Goal: Task Accomplishment & Management: Complete application form

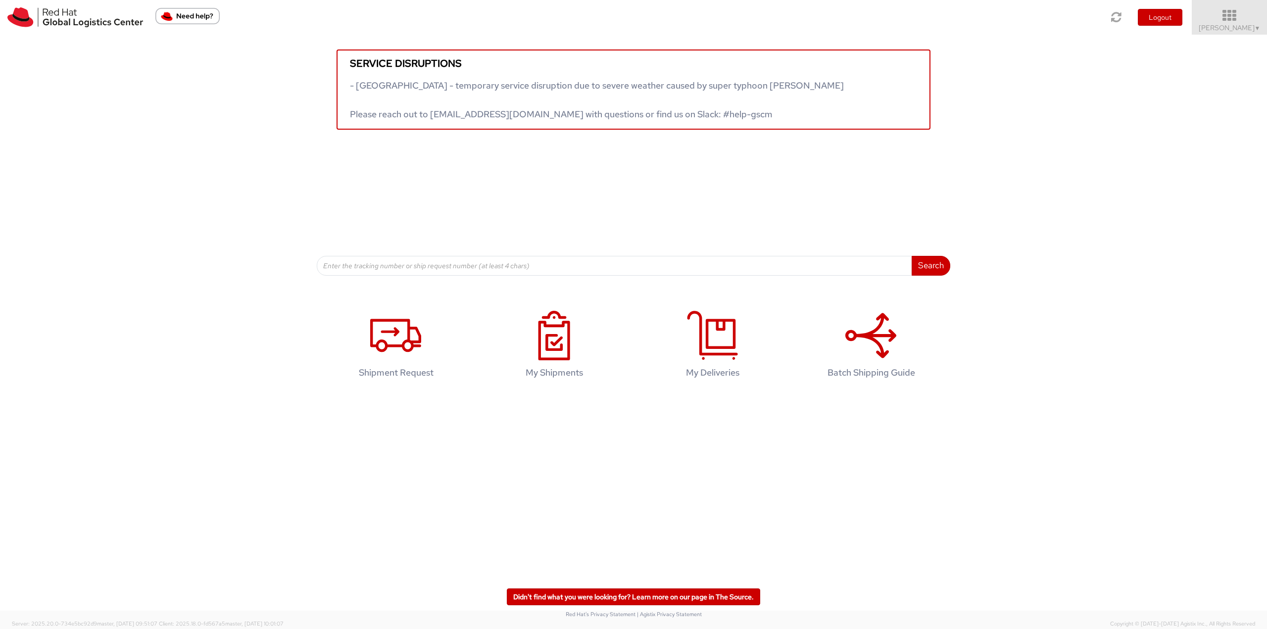
click at [1244, 23] on link "Robert Lomax ▼" at bounding box center [1229, 17] width 75 height 35
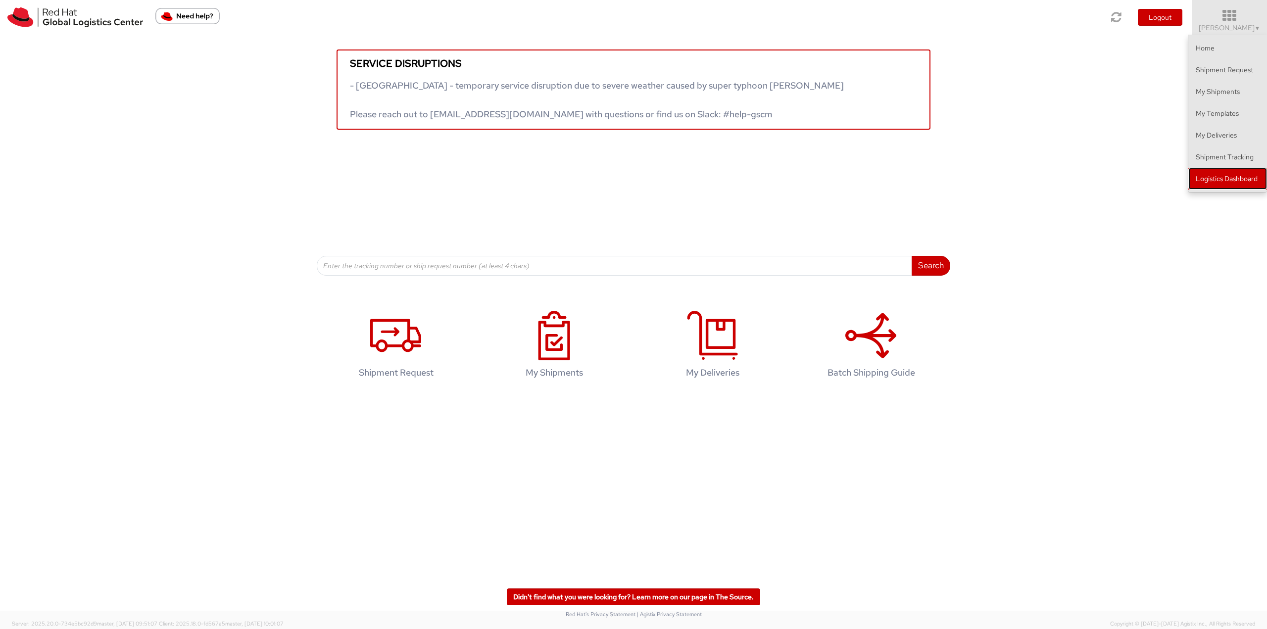
click at [1215, 179] on link "Logistics Dashboard" at bounding box center [1228, 179] width 79 height 22
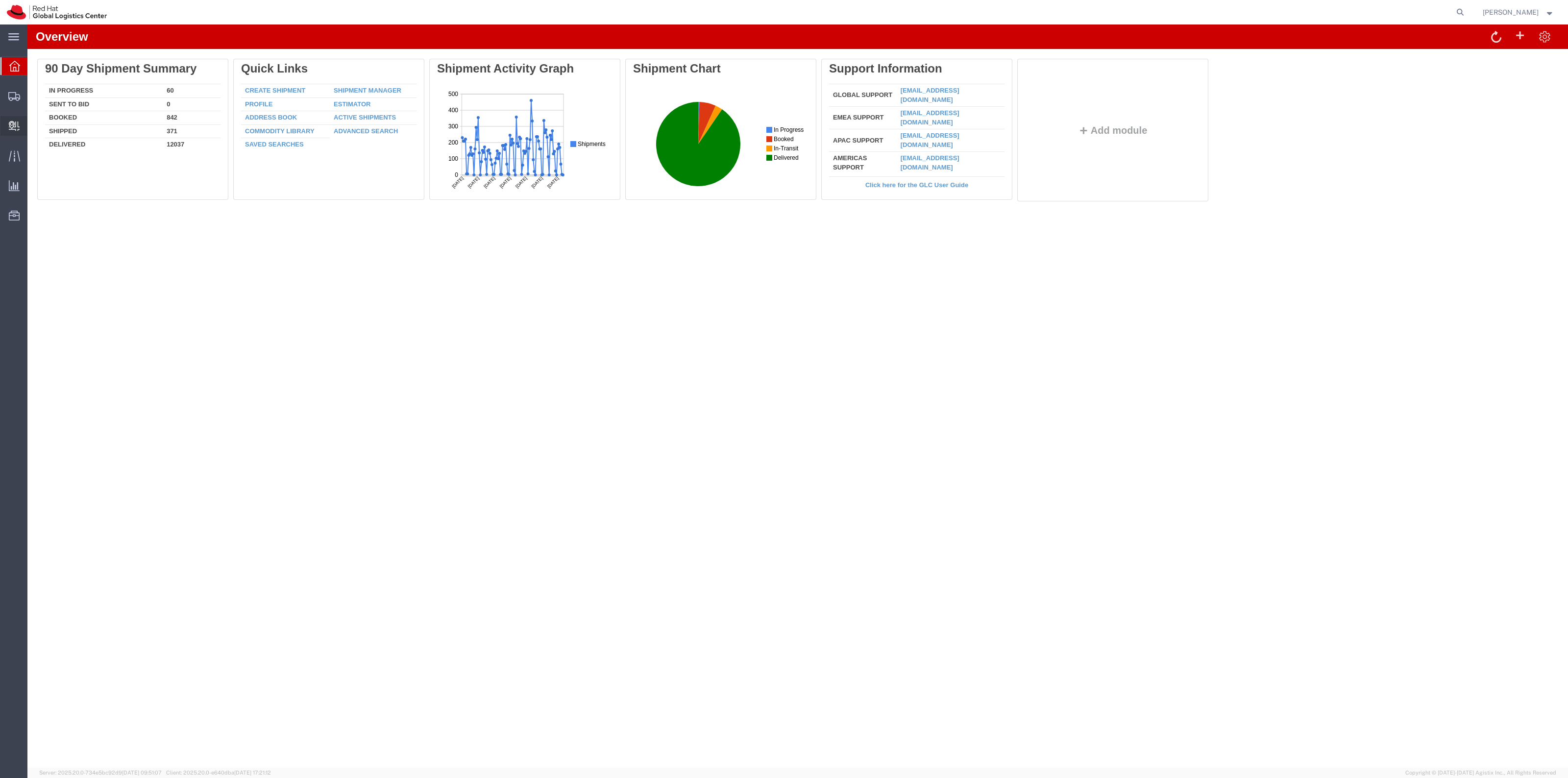
click at [0, 0] on span "Create Delivery" at bounding box center [0, 0] width 0 height 0
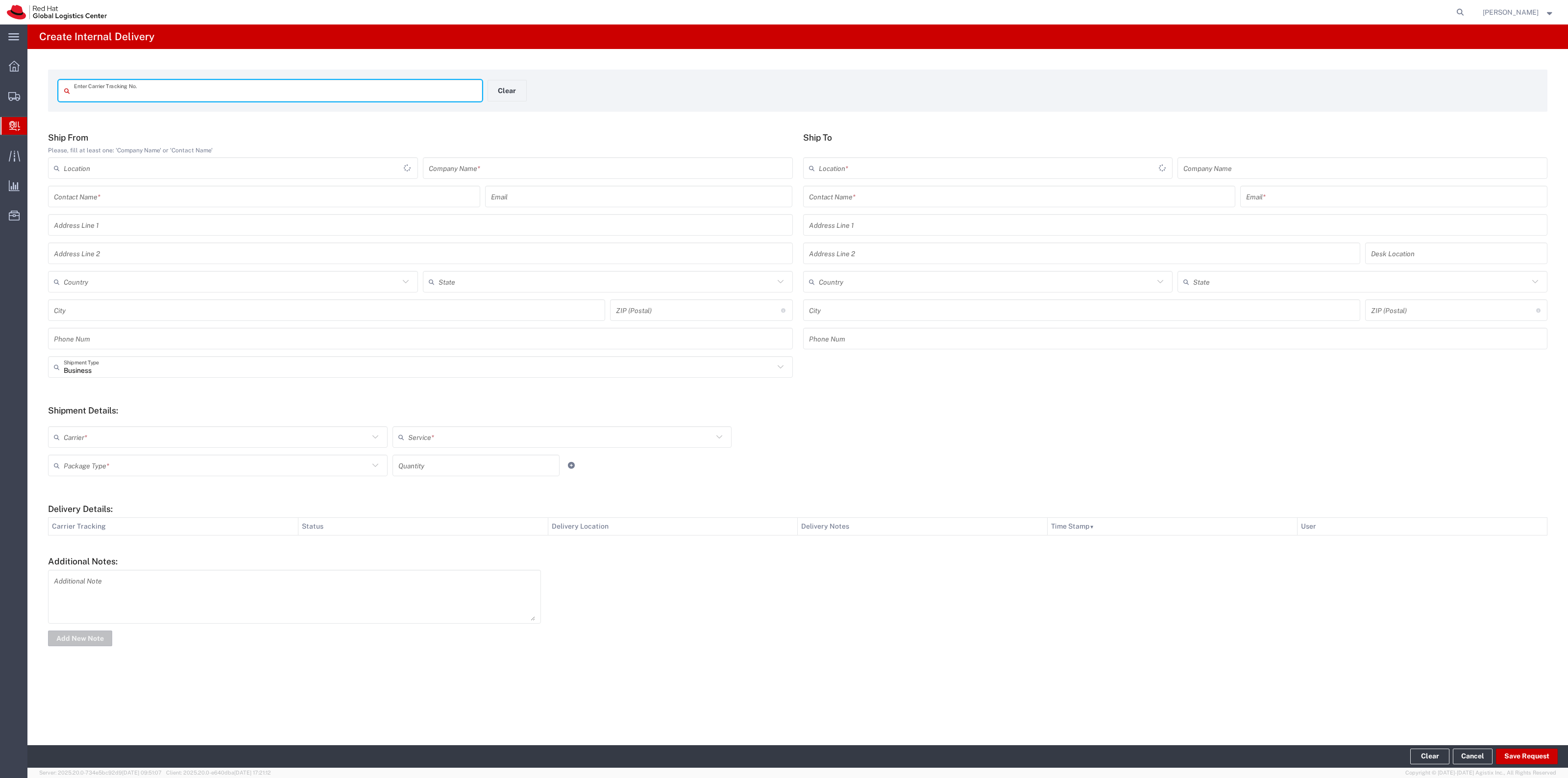
click at [206, 94] on input "text" at bounding box center [275, 90] width 402 height 17
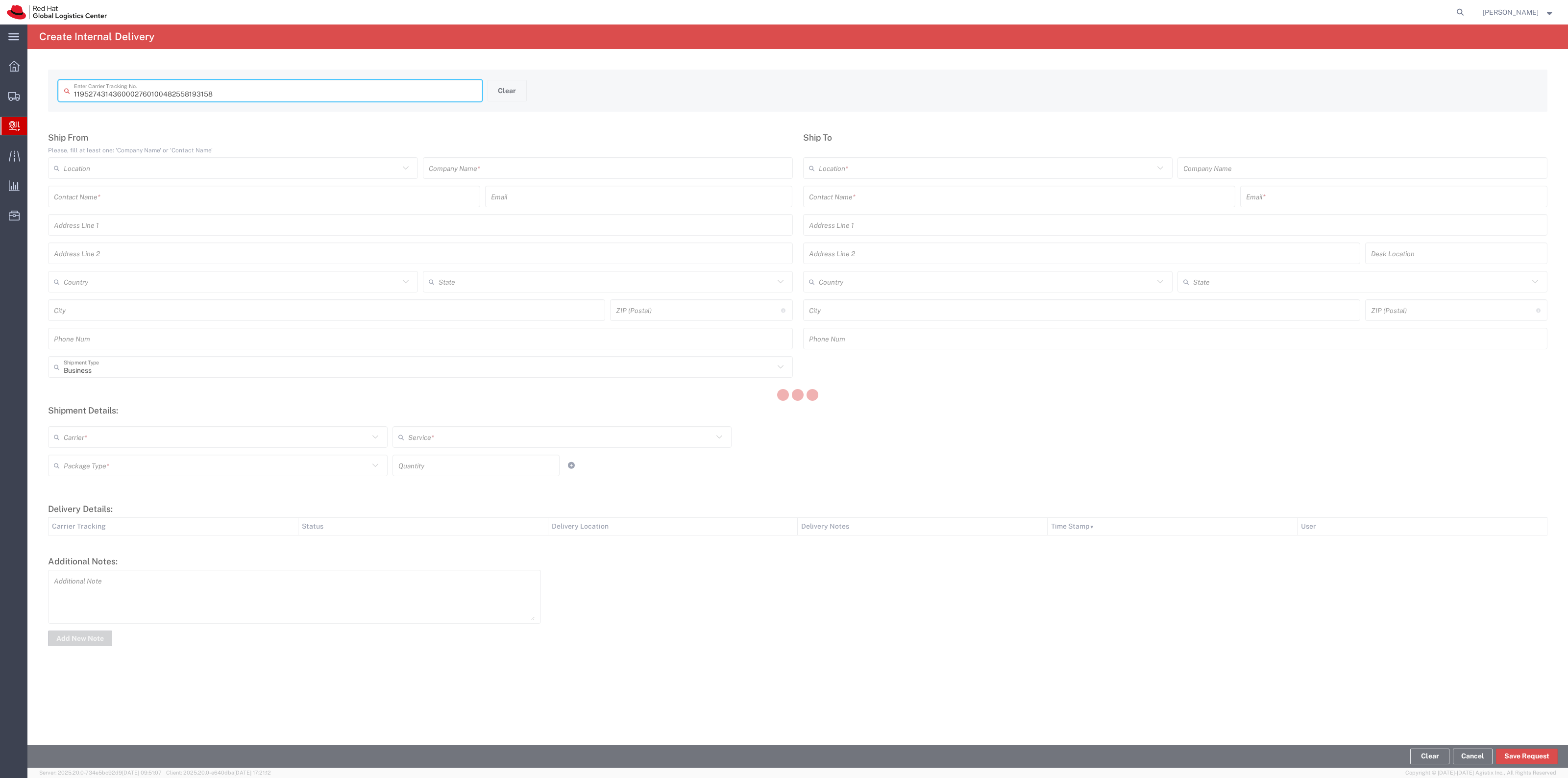
type input "482558193158"
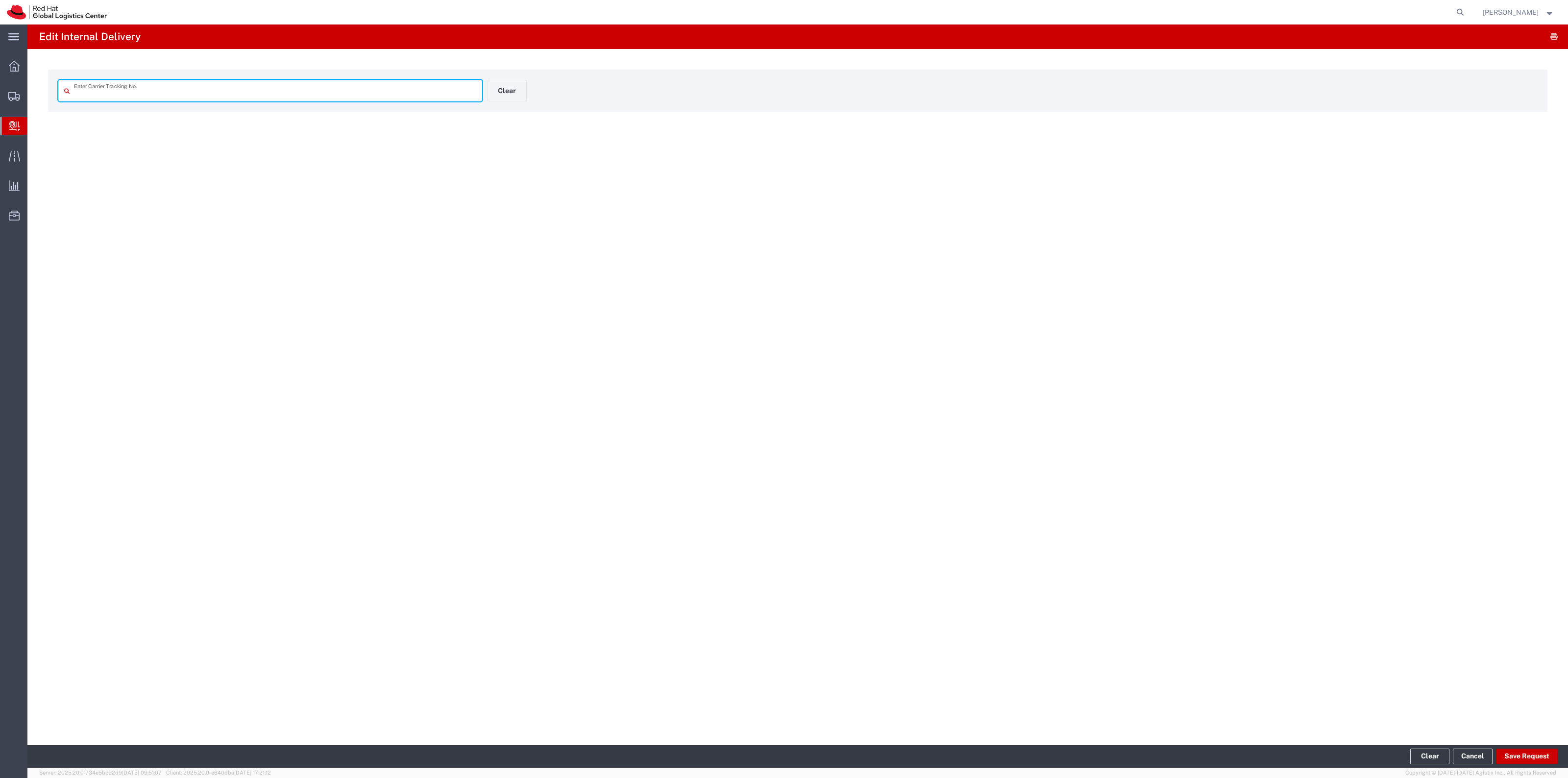
type input "482558193158"
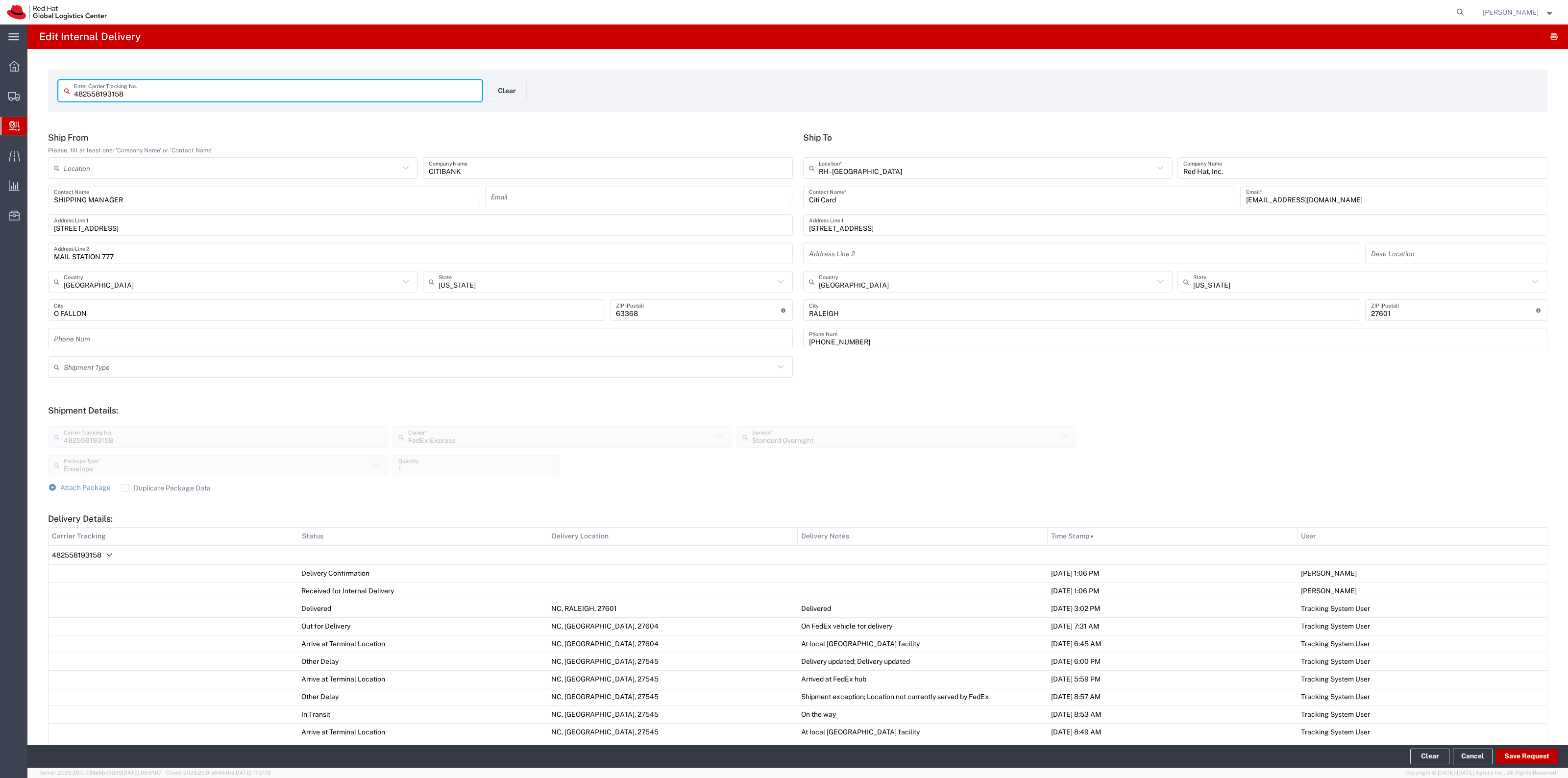
click at [1526, 752] on button "Save Request" at bounding box center [1526, 756] width 61 height 16
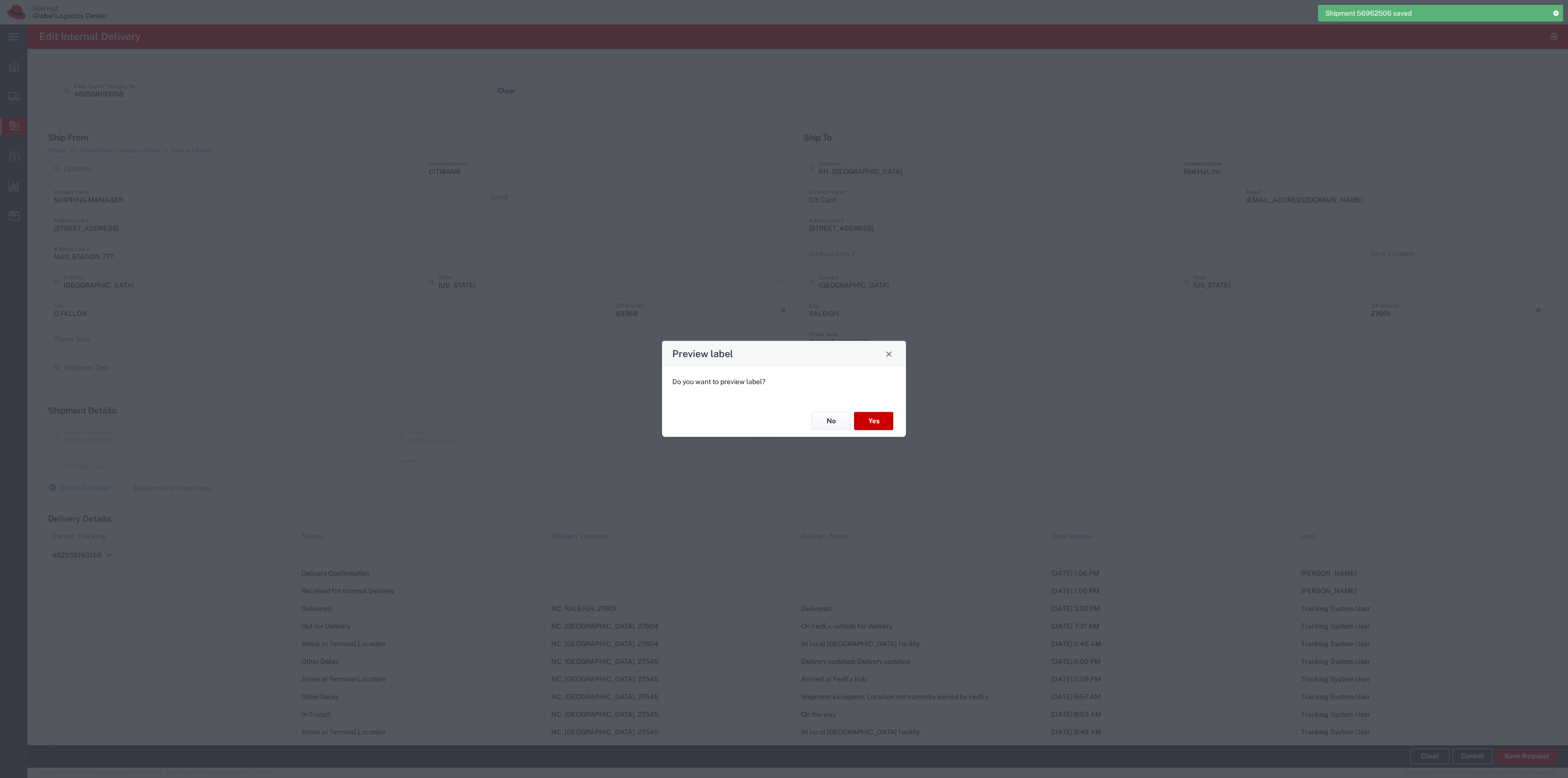
type input "Envelope"
type input "Standard Overnight"
click at [825, 429] on button "No" at bounding box center [832, 421] width 40 height 18
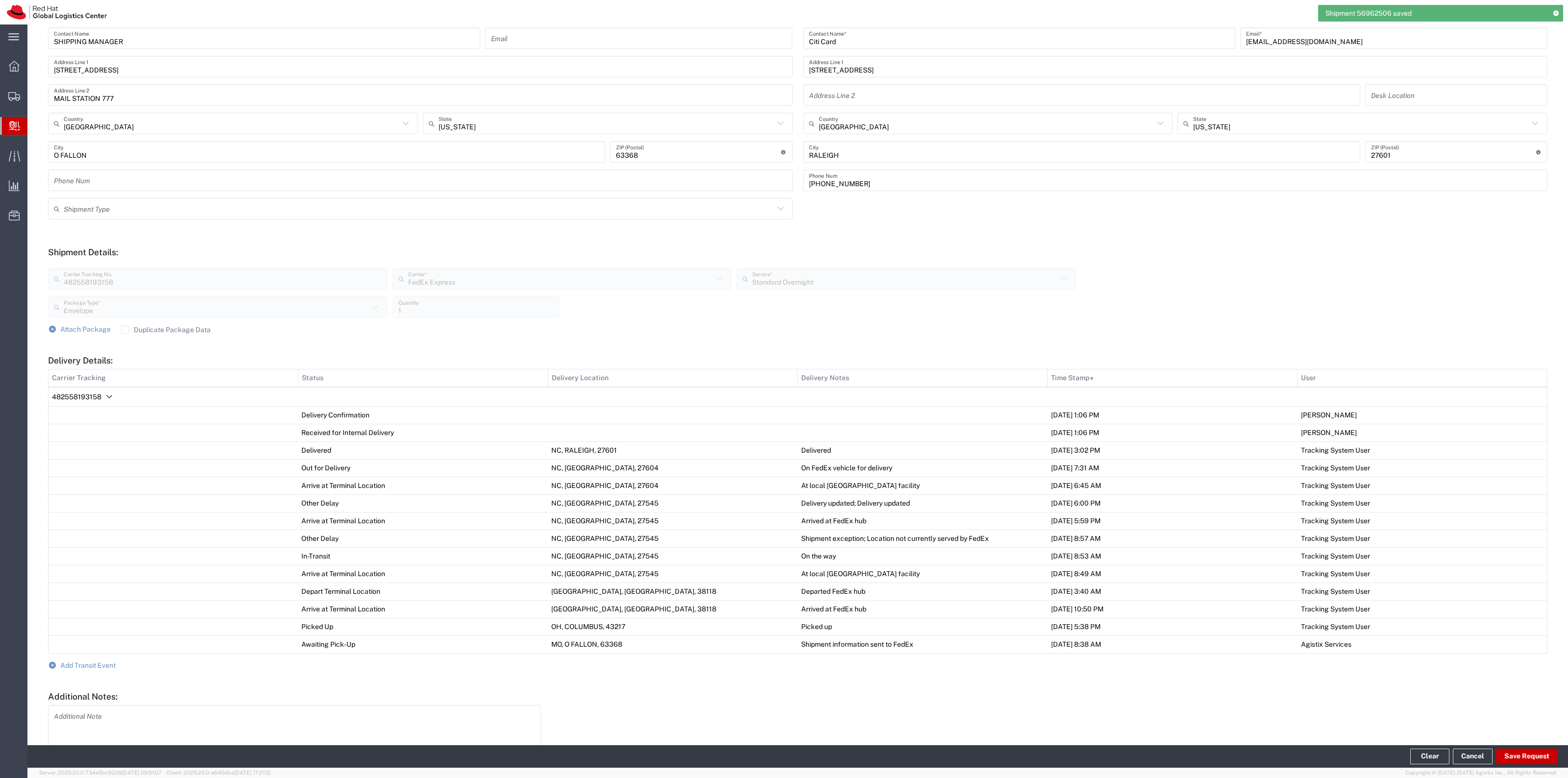
scroll to position [218, 0]
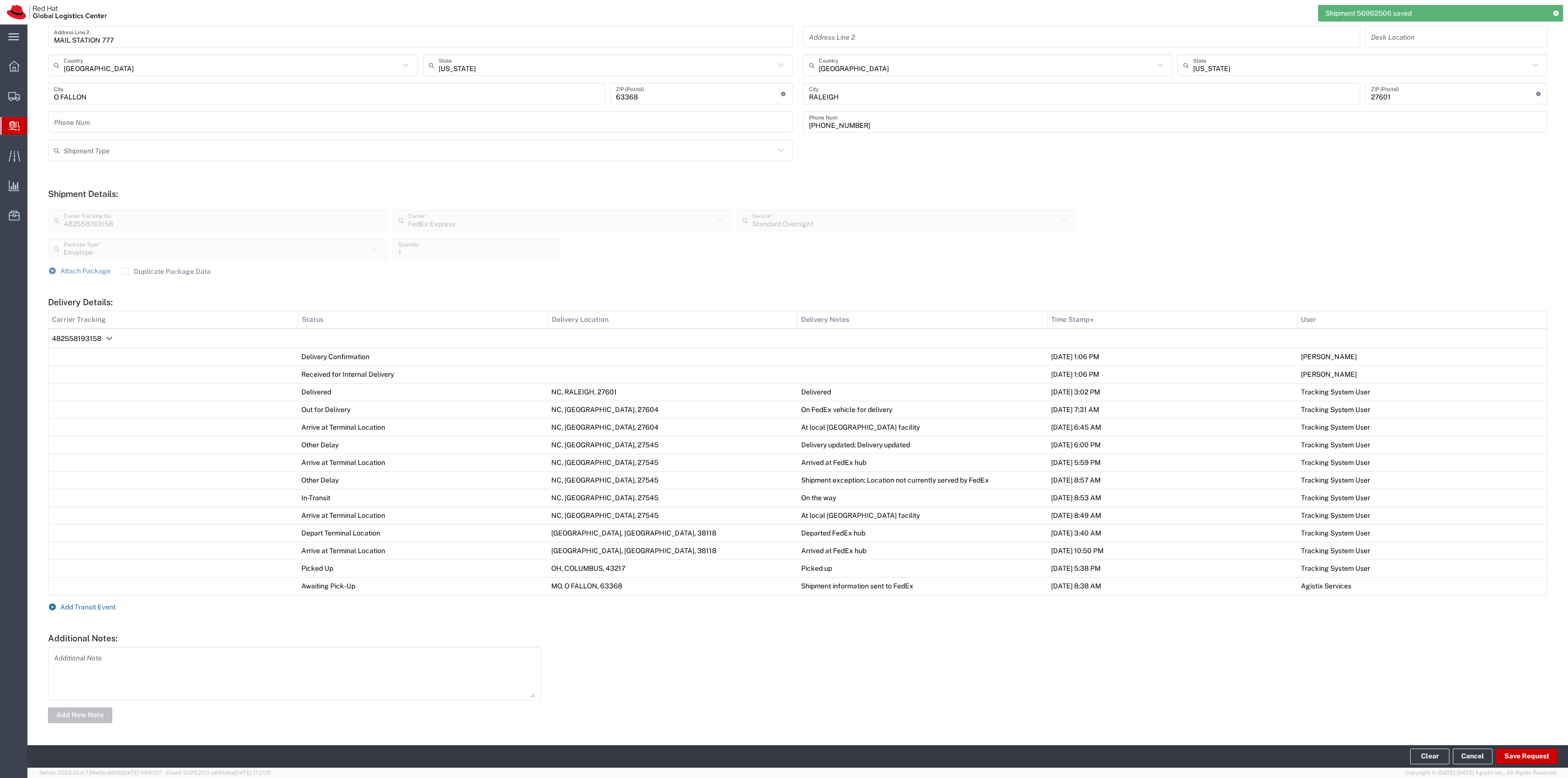
click at [95, 603] on span "Add Transit Event" at bounding box center [88, 607] width 55 height 8
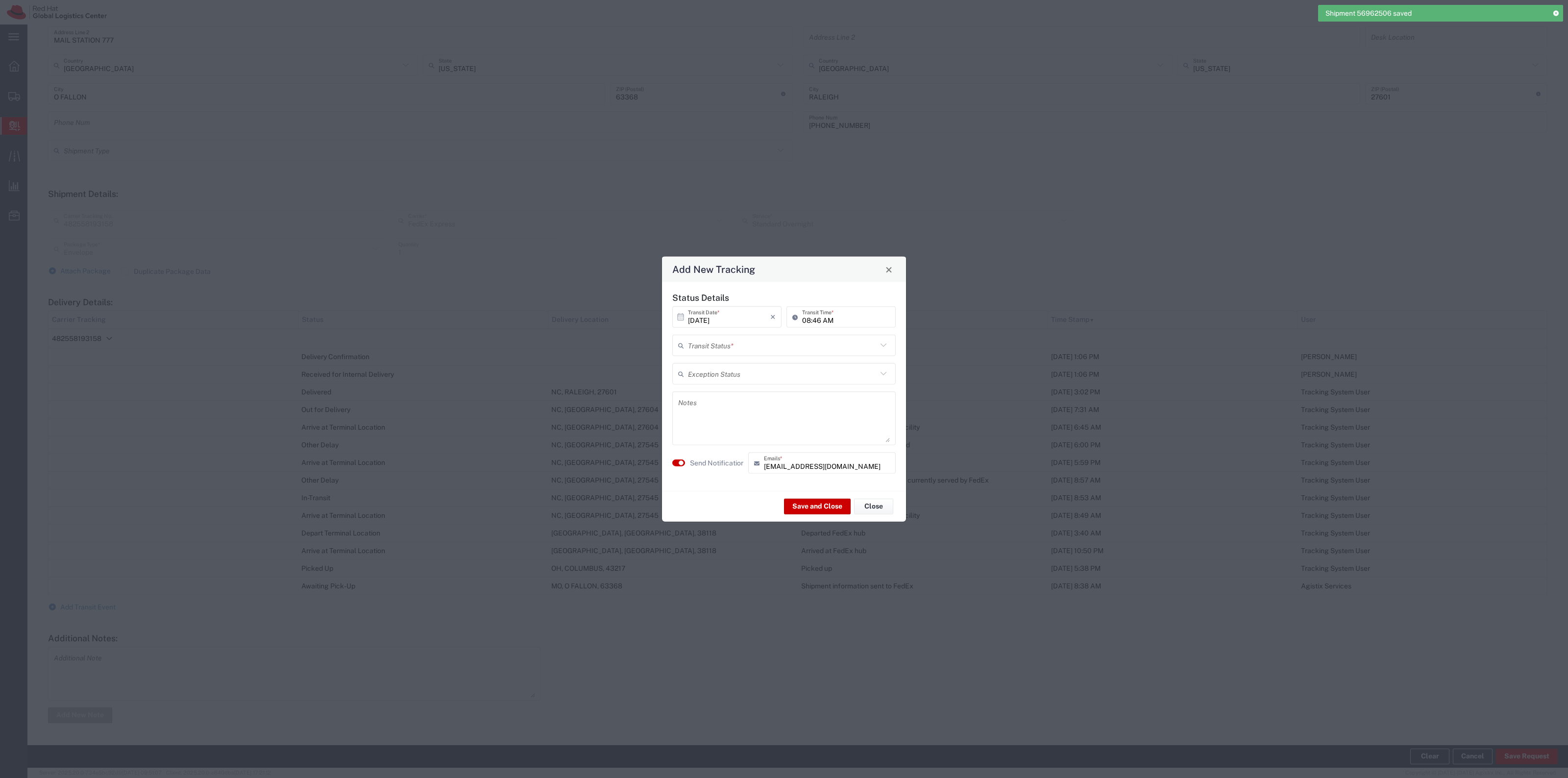
click at [695, 346] on input "text" at bounding box center [782, 344] width 189 height 17
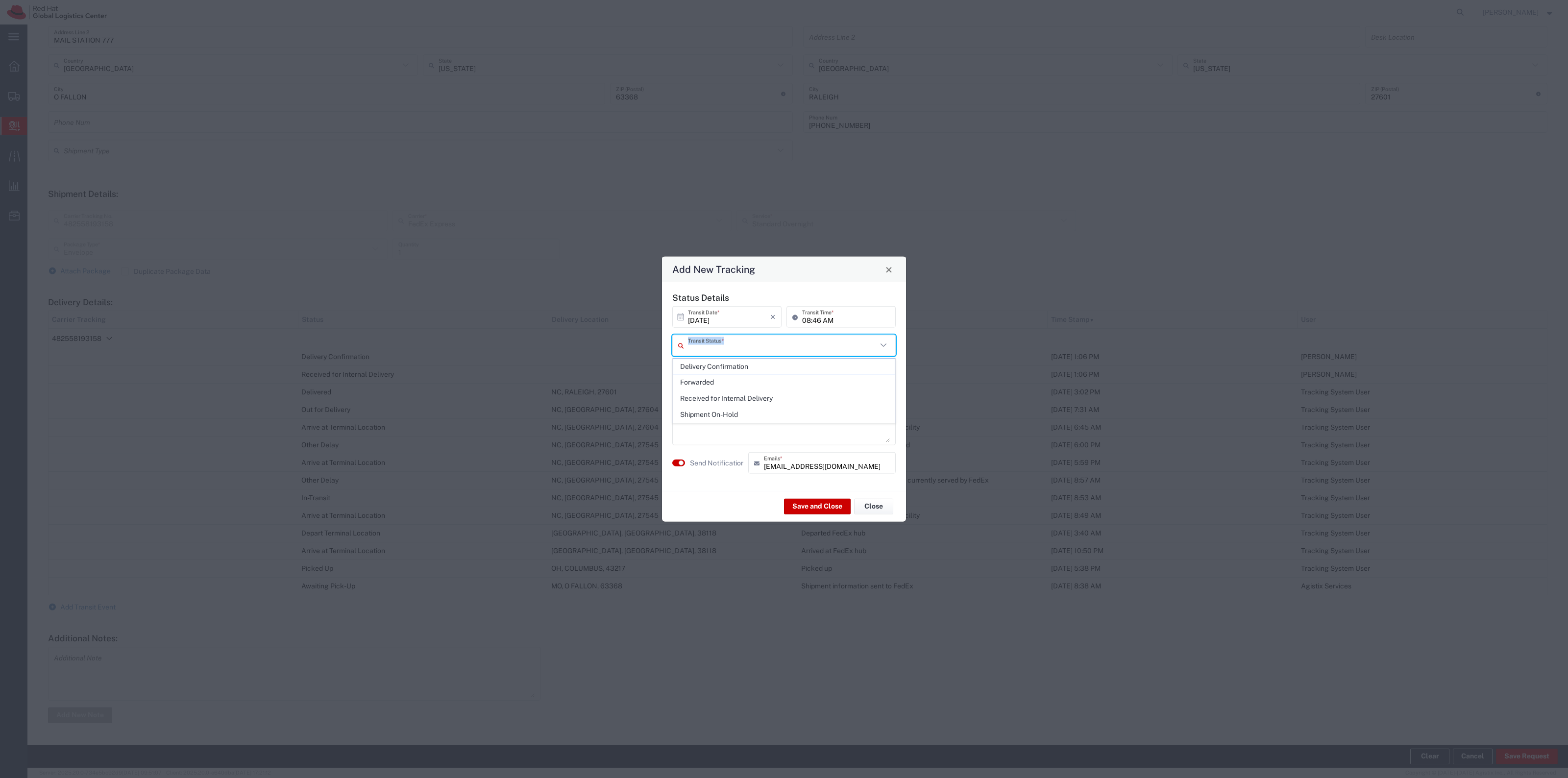
drag, startPoint x: 701, startPoint y: 355, endPoint x: 706, endPoint y: 362, distance: 8.6
click at [704, 778] on div "Add New Tracking Status Details 10/10/2025 × Transit Date * Cancel Apply 08:46 …" at bounding box center [784, 778] width 1568 height 0
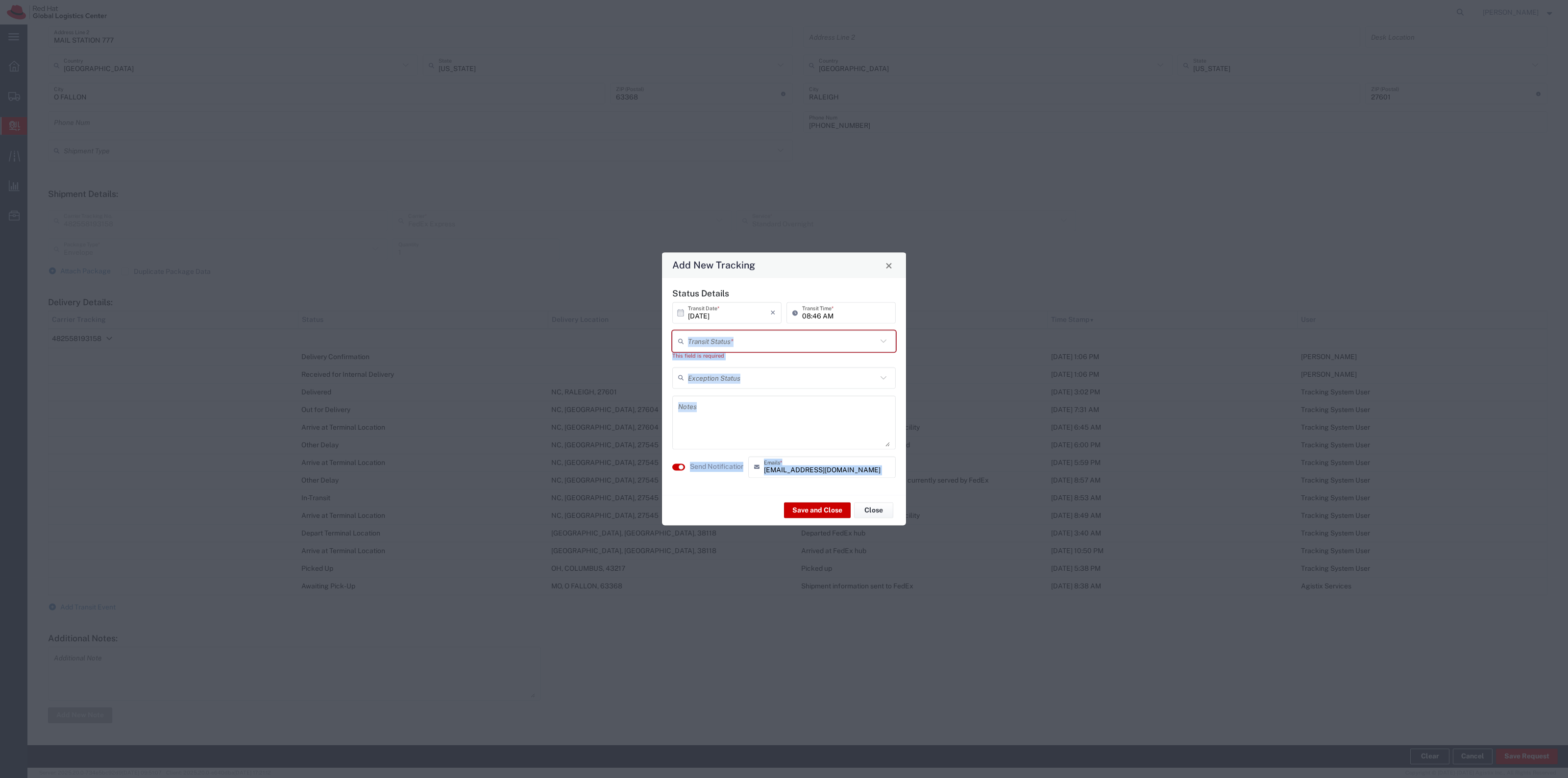
click at [706, 363] on div "Status Details 10/10/2025 × Transit Date * Cancel Apply 08:46 AM Transit Time *…" at bounding box center [784, 386] width 234 height 197
click at [713, 354] on div "This field is required" at bounding box center [784, 355] width 224 height 8
click at [714, 350] on div "Transit Status *" at bounding box center [784, 341] width 224 height 22
drag, startPoint x: 713, startPoint y: 365, endPoint x: 712, endPoint y: 396, distance: 31.0
click at [713, 365] on span "Delivery Confirmation" at bounding box center [784, 361] width 222 height 15
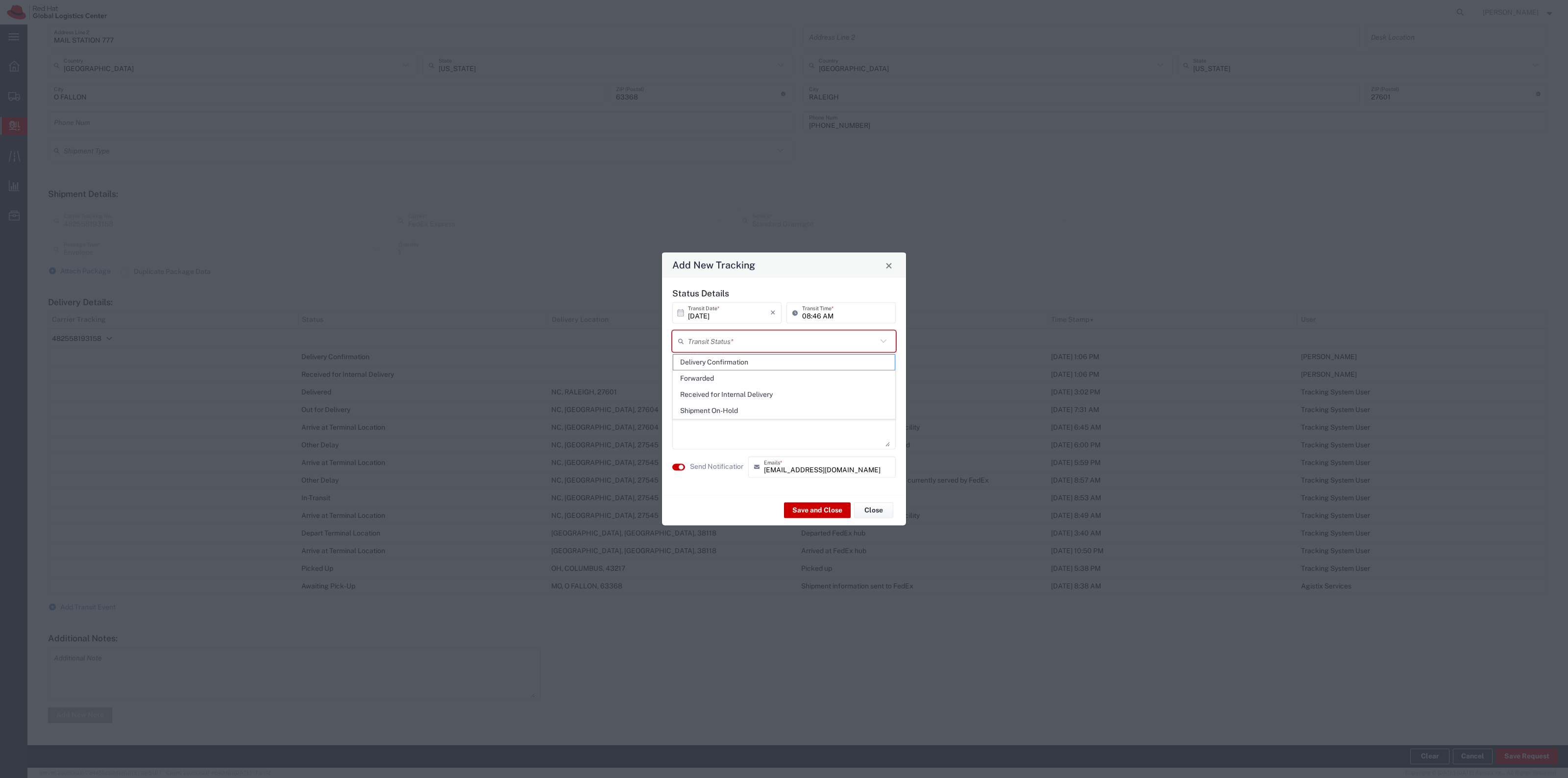
type input "Delivery Confirmation"
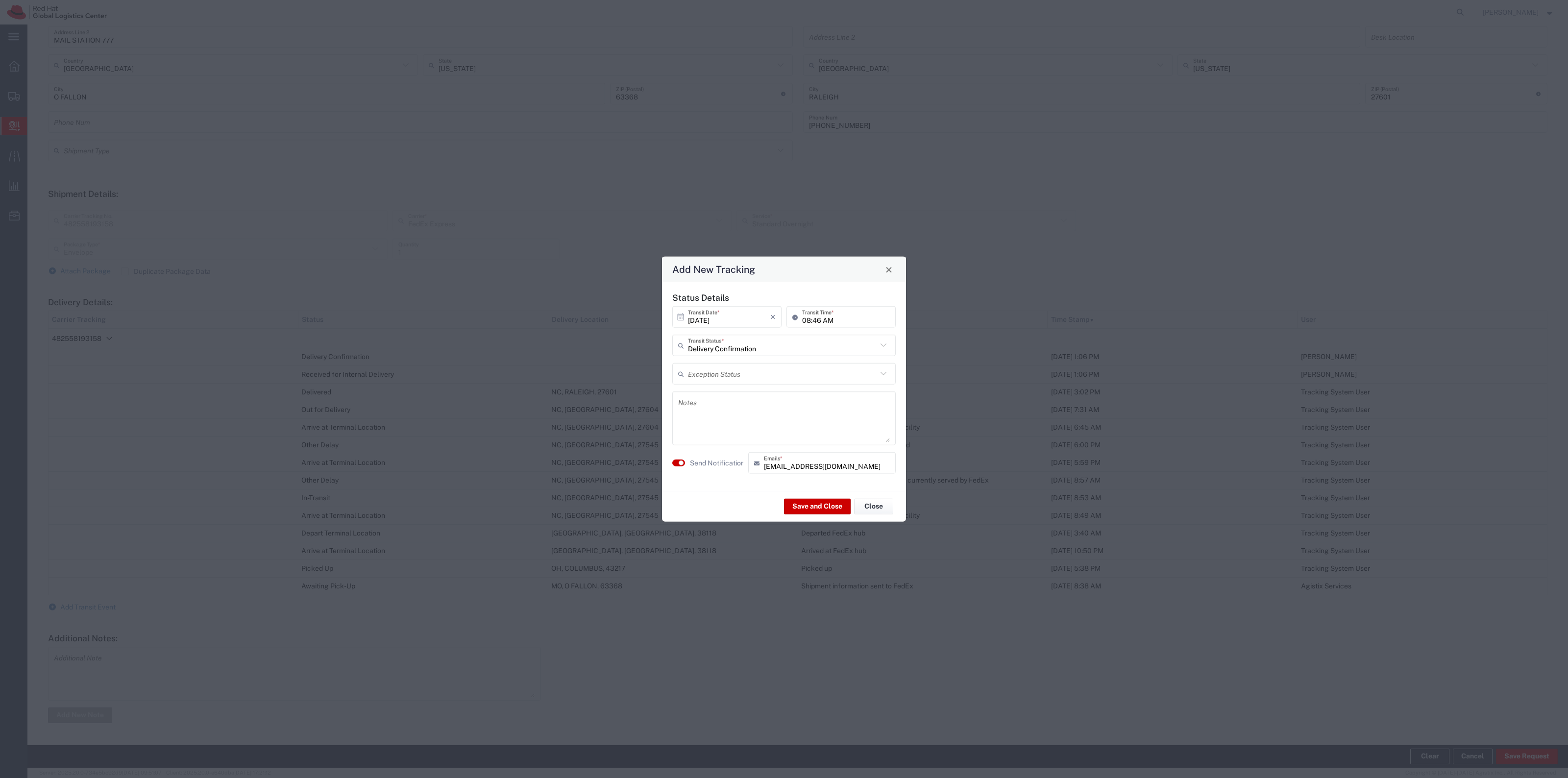
click at [715, 416] on textarea at bounding box center [784, 419] width 212 height 49
type textarea "Forwarded to recipient"
click at [704, 457] on label "Send Notification" at bounding box center [717, 462] width 54 height 10
click at [802, 512] on button "Save and Close" at bounding box center [817, 506] width 66 height 16
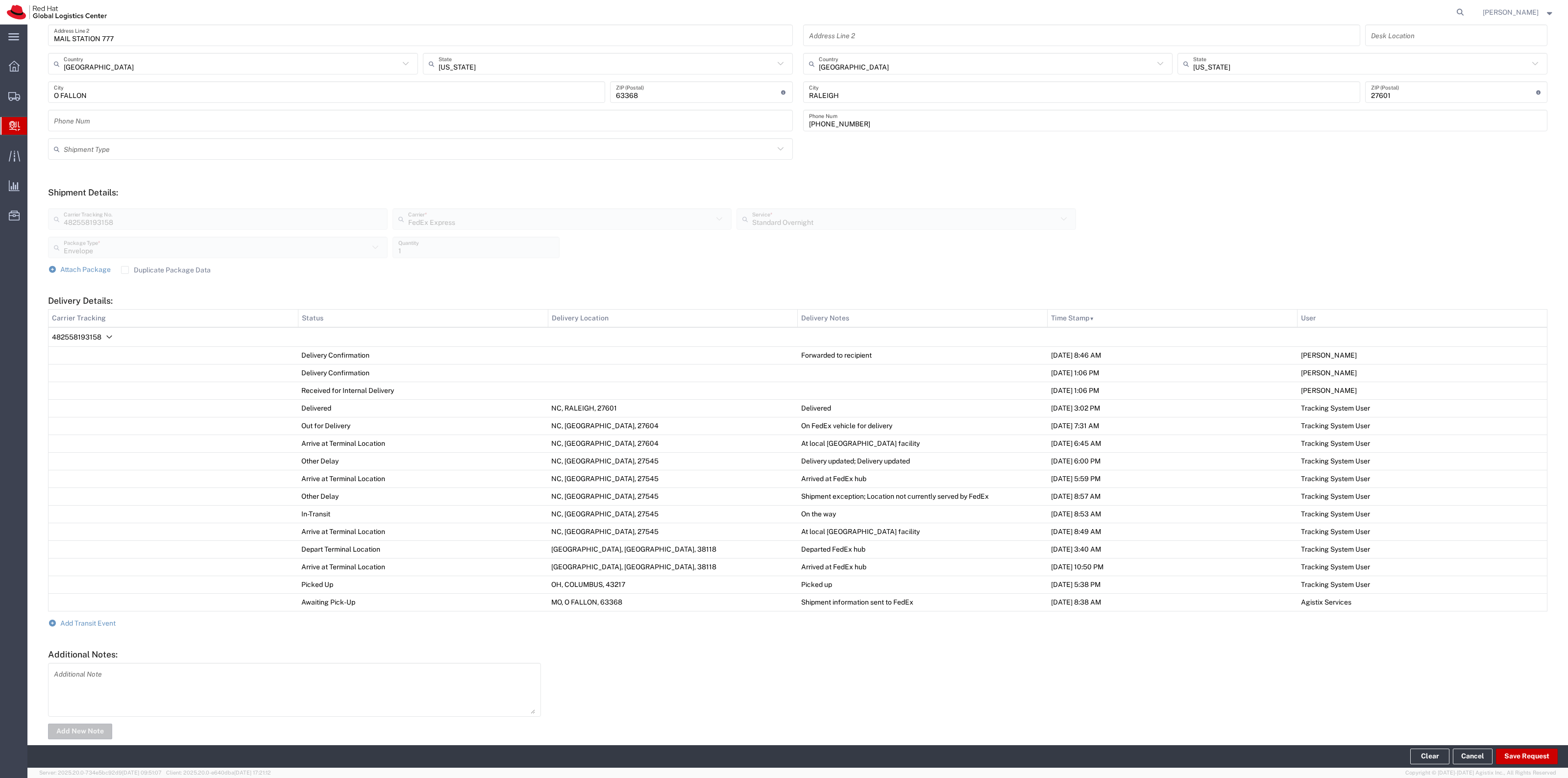
scroll to position [0, 0]
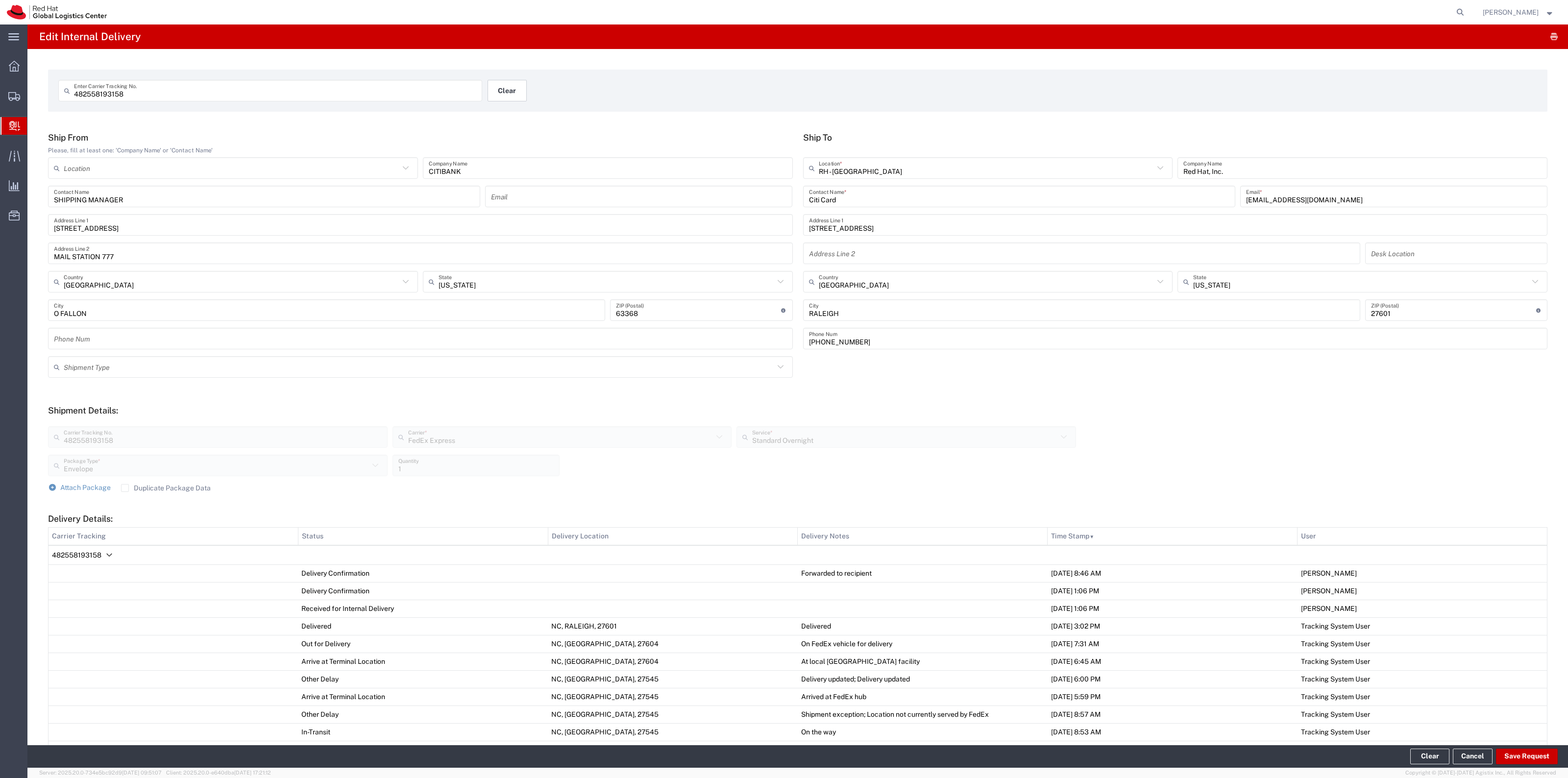
click at [494, 89] on button "Clear" at bounding box center [508, 91] width 40 height 22
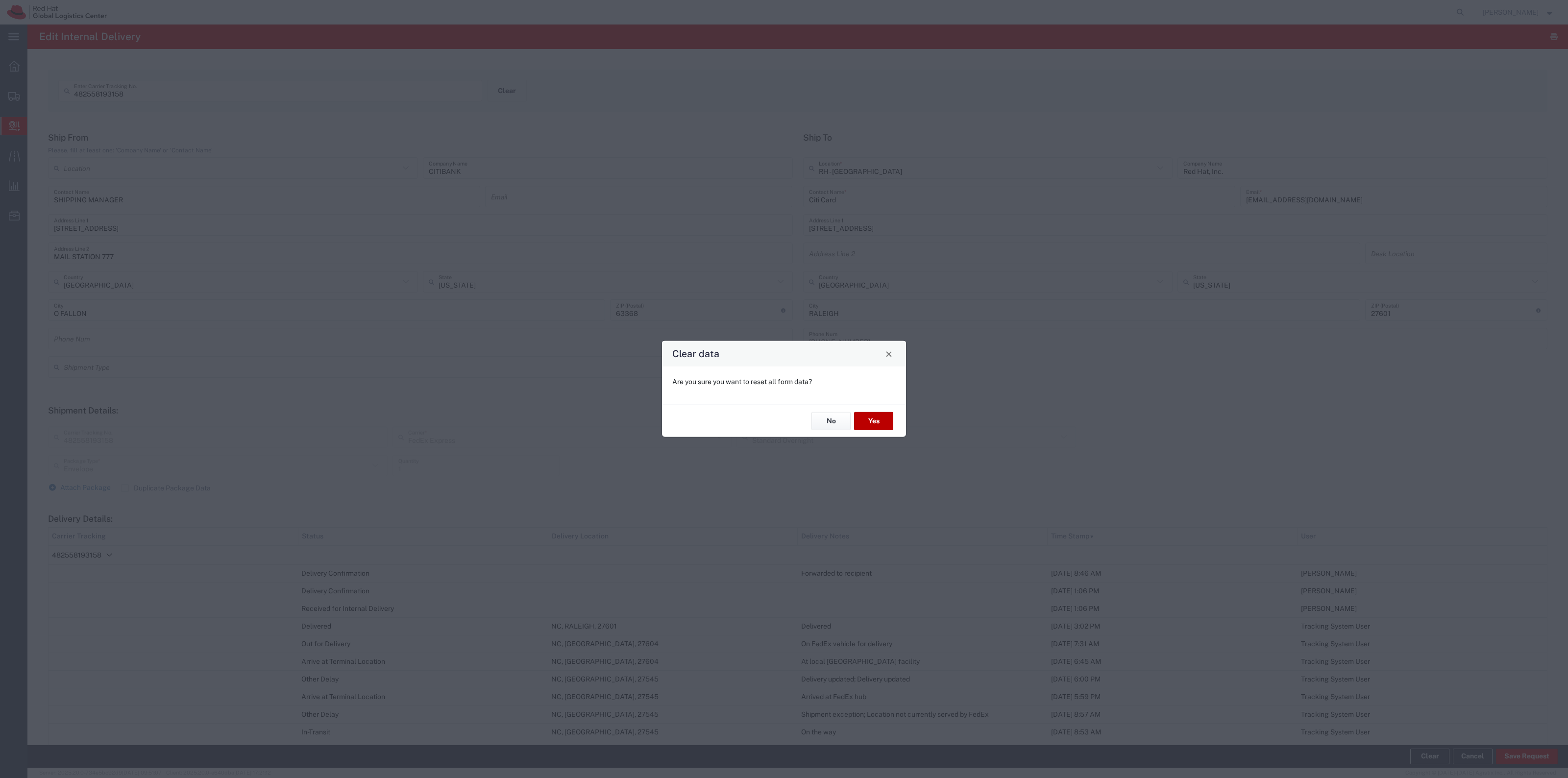
click at [877, 421] on button "Yes" at bounding box center [874, 421] width 40 height 18
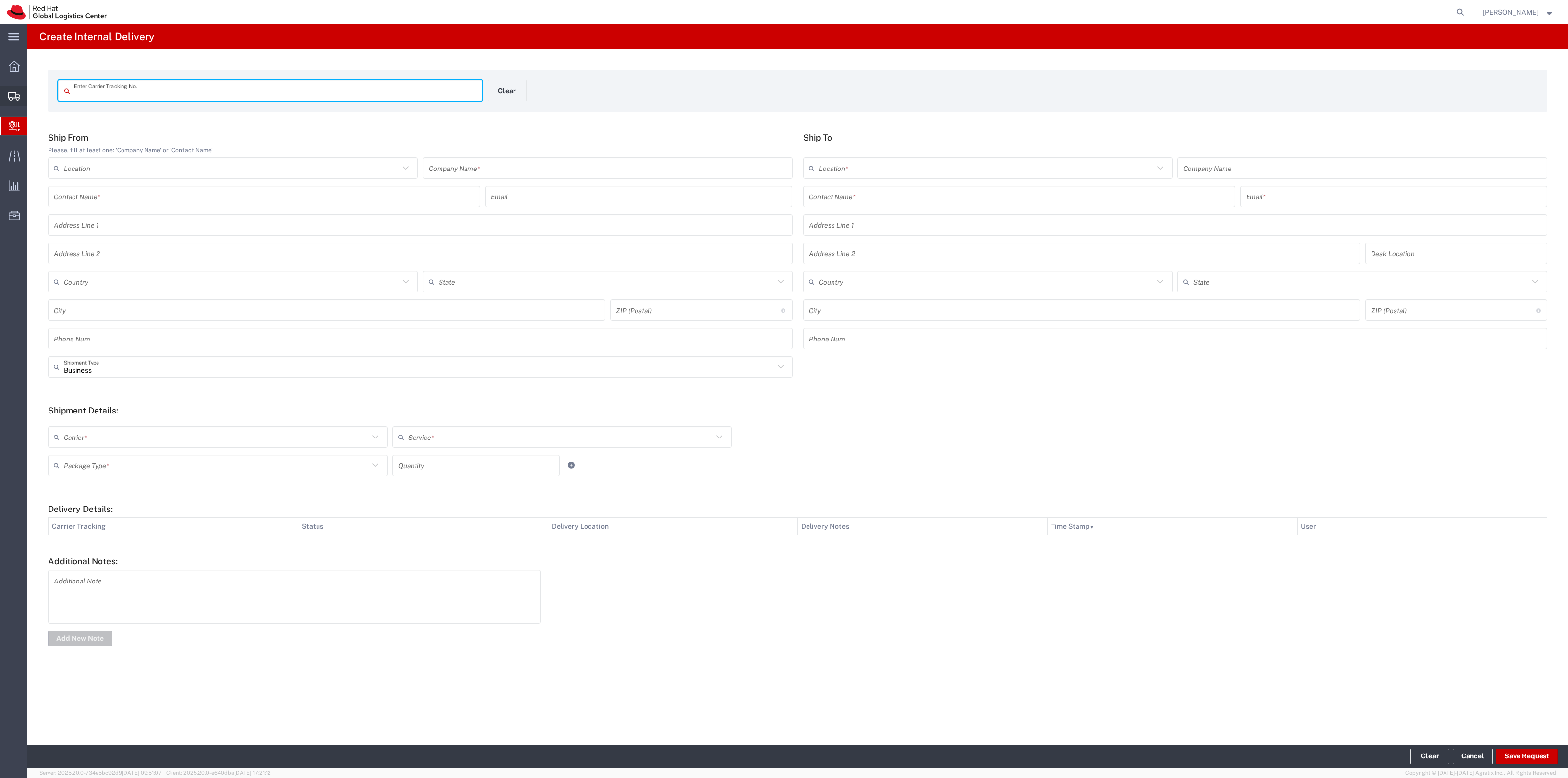
click at [0, 0] on span "Shipment Manager" at bounding box center [0, 0] width 0 height 0
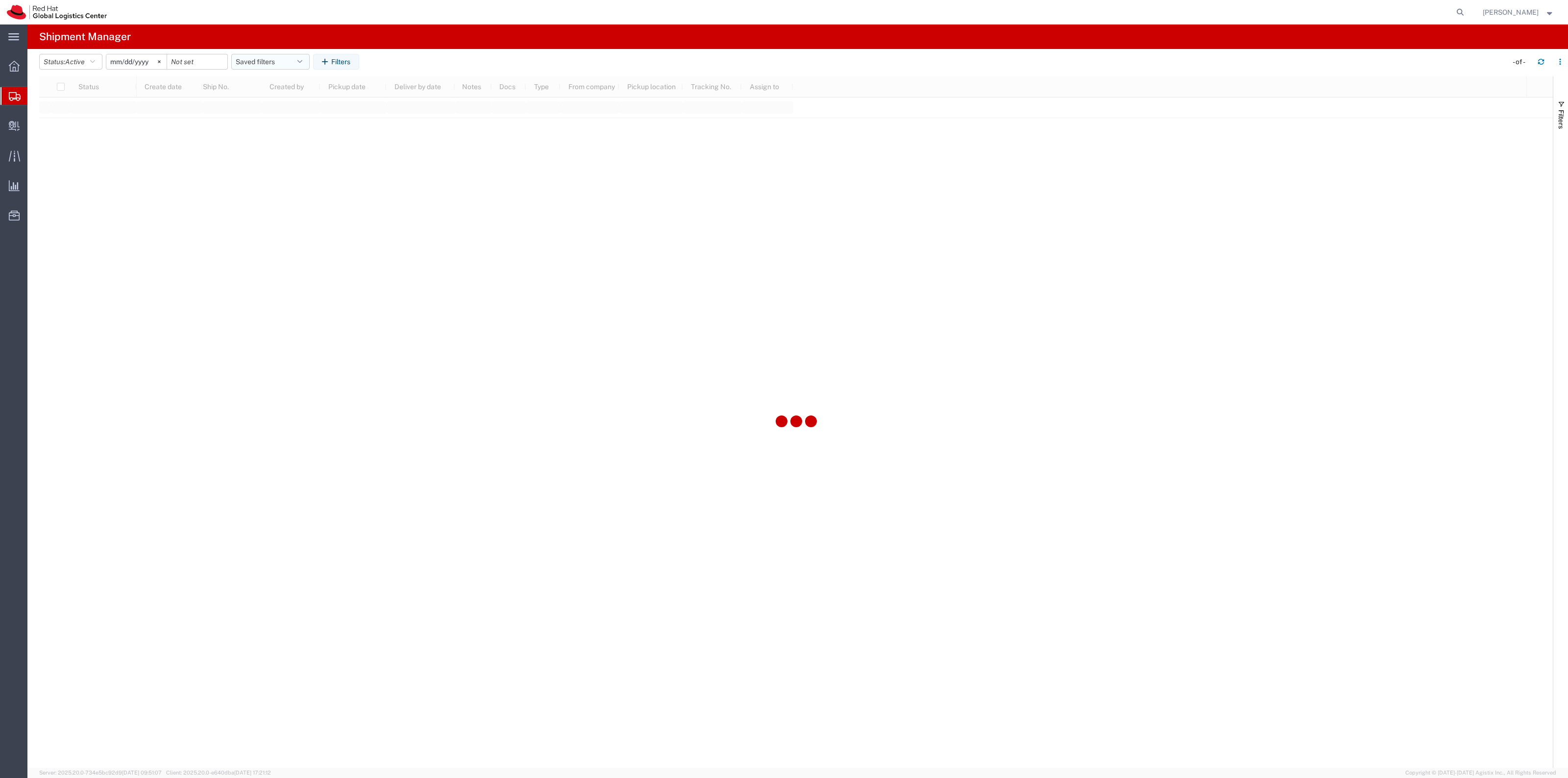
click at [288, 56] on button "Saved filters" at bounding box center [270, 61] width 78 height 16
click at [293, 104] on span "New filter save" at bounding box center [297, 105] width 129 height 18
type input "2022-06-27"
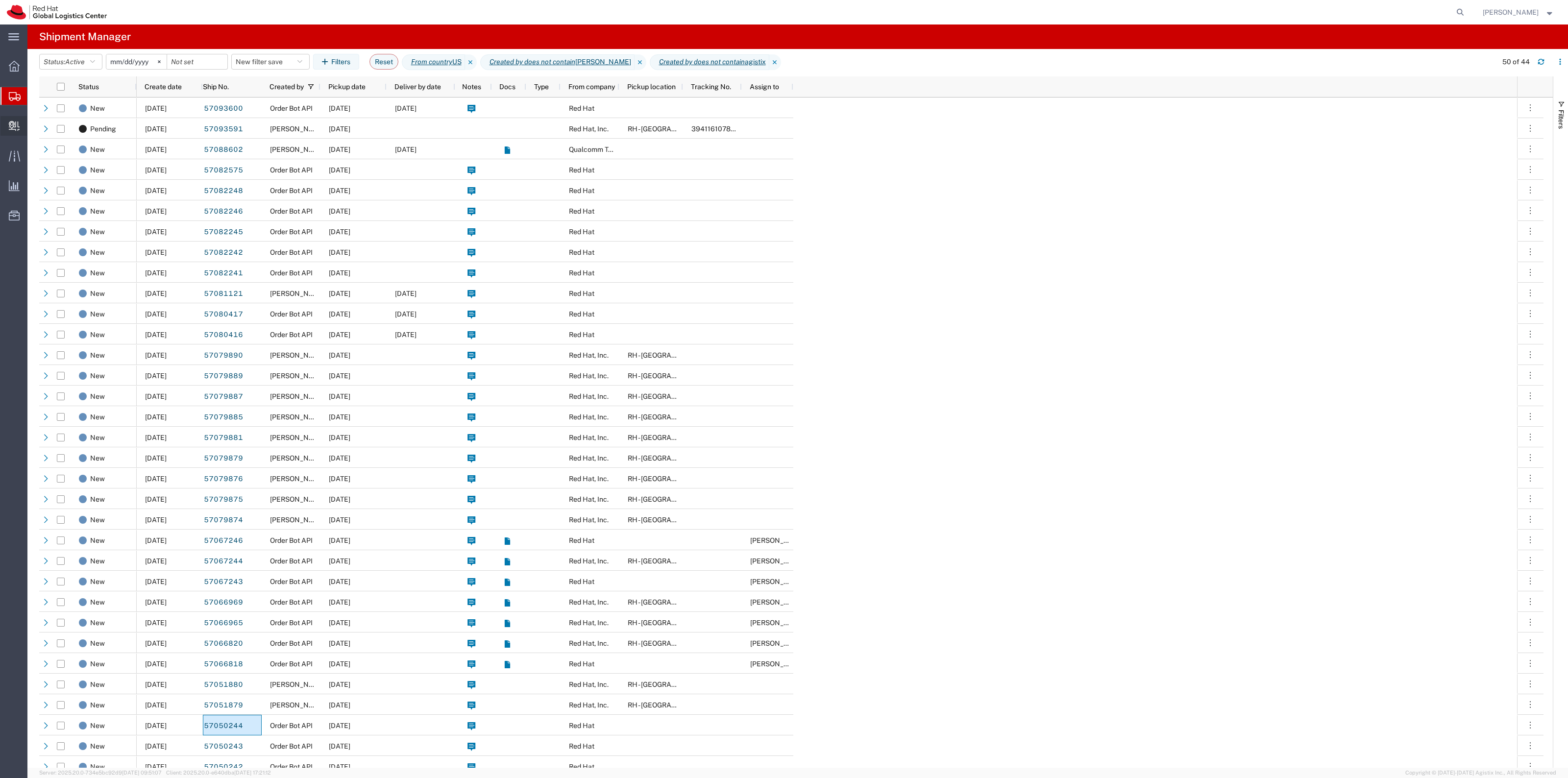
click at [0, 0] on span "Create Delivery" at bounding box center [0, 0] width 0 height 0
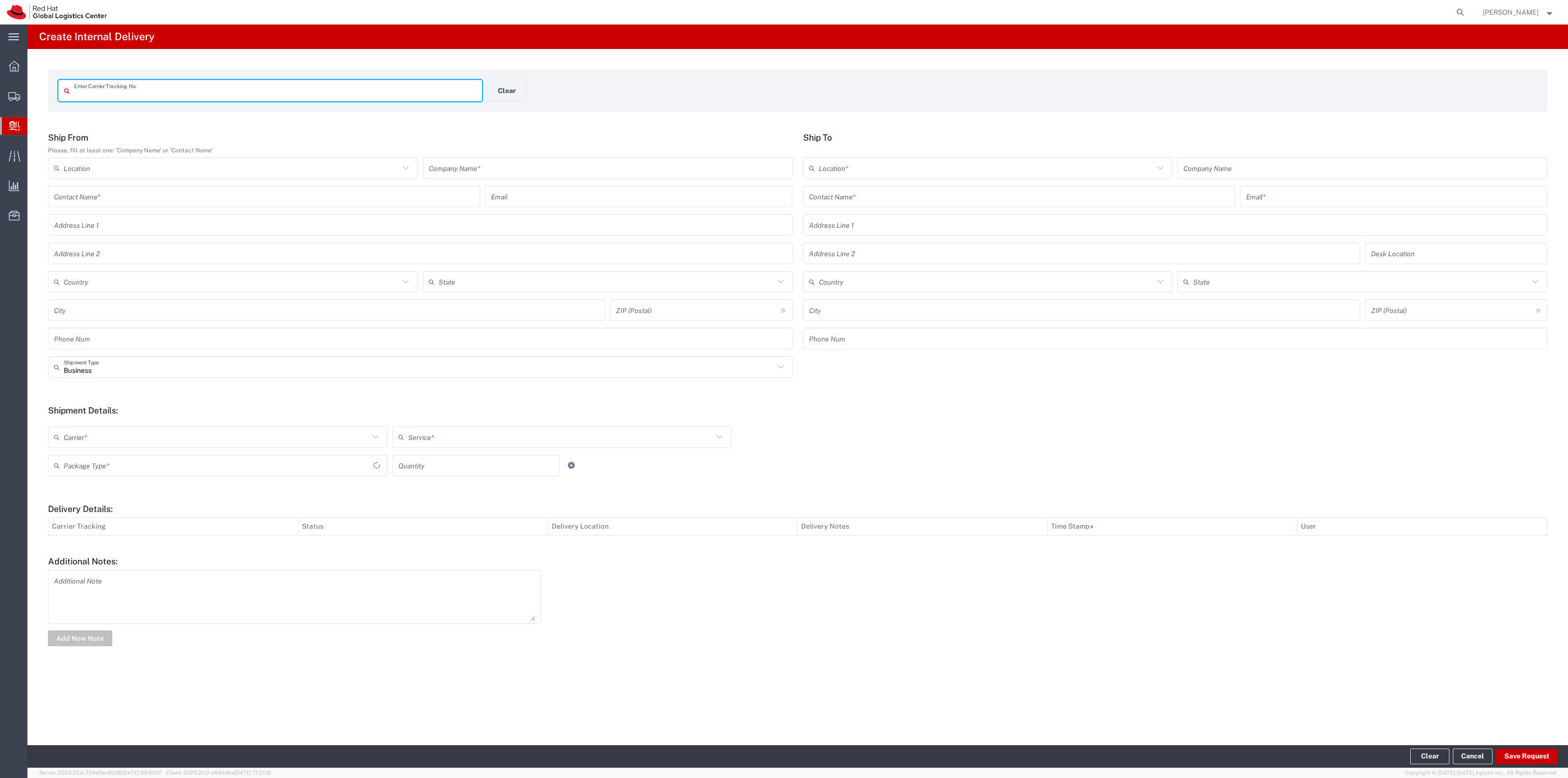
click at [248, 84] on input "text" at bounding box center [275, 90] width 402 height 17
type input "9589071052702318094051"
click at [848, 225] on input "text" at bounding box center [1175, 233] width 734 height 17
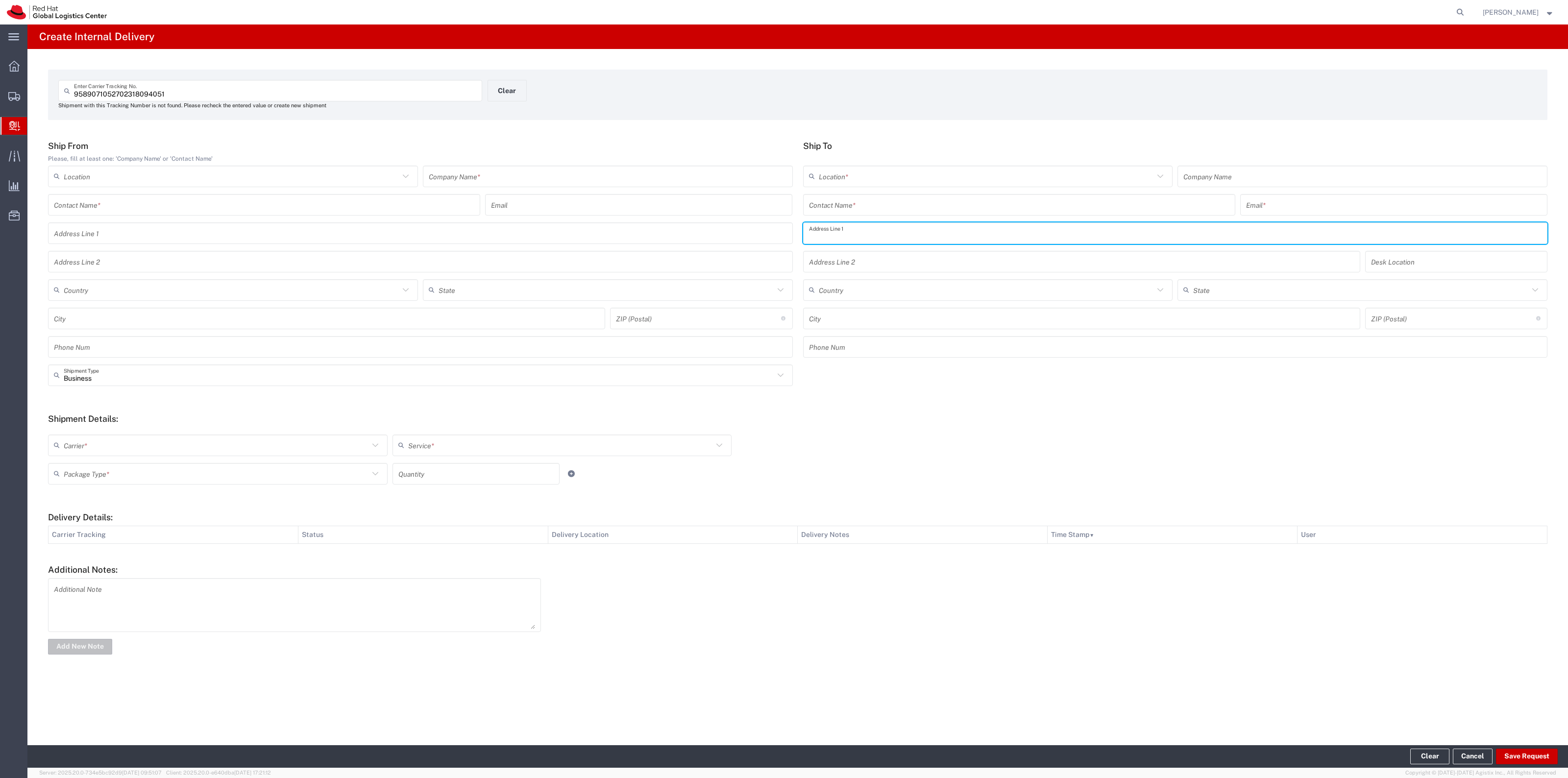
click at [848, 216] on div "Contact Name * Email *" at bounding box center [1175, 208] width 749 height 29
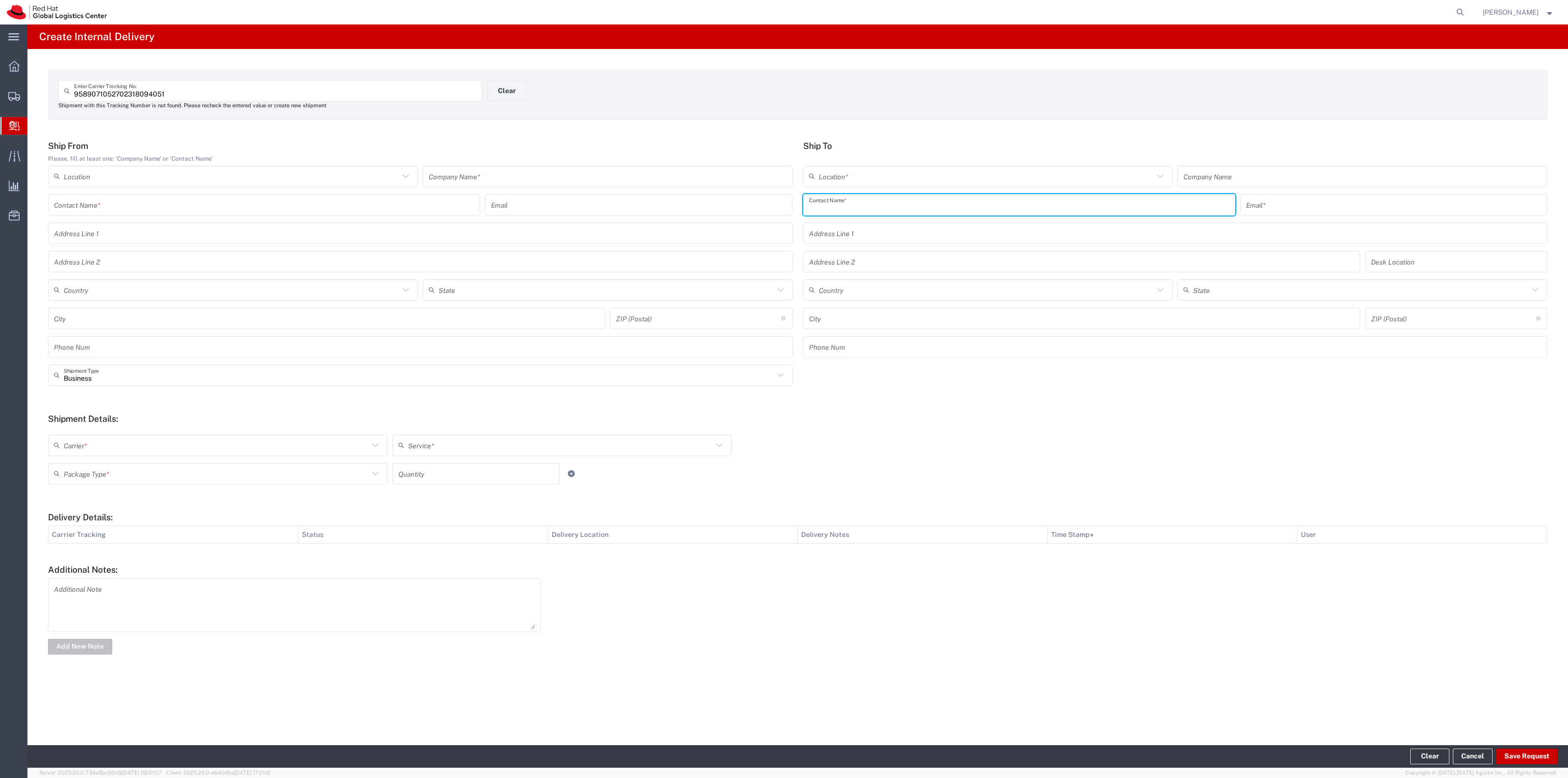
click at [848, 210] on input "text" at bounding box center [1019, 204] width 421 height 17
type input "HR Mail"
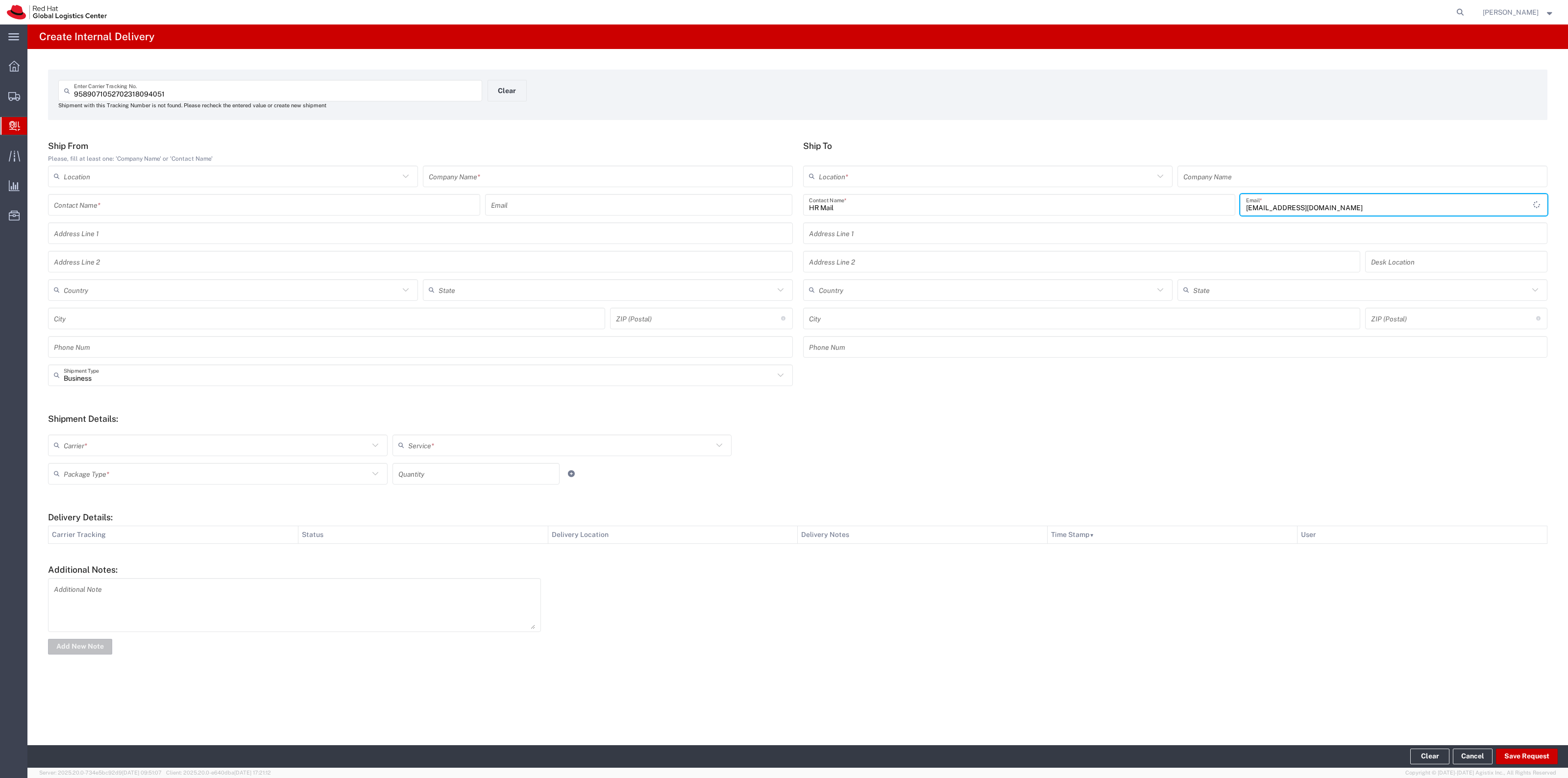
type input "rlomax@redhat.com"
click at [848, 171] on input "text" at bounding box center [986, 175] width 336 height 17
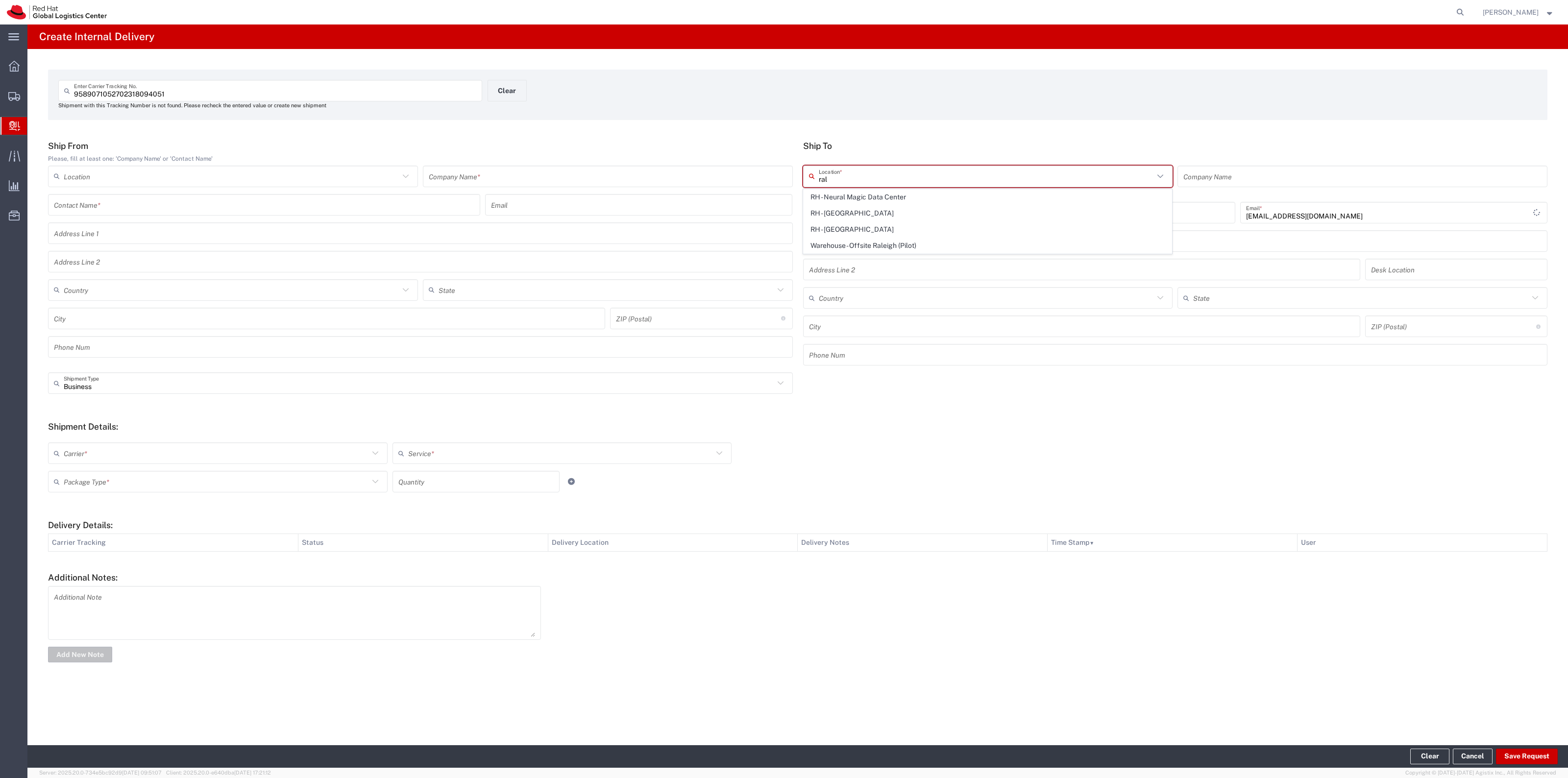
drag, startPoint x: 844, startPoint y: 208, endPoint x: 838, endPoint y: 209, distance: 6.1
click at [843, 209] on span "RH - [GEOGRAPHIC_DATA]" at bounding box center [988, 213] width 368 height 15
type input "RH - [GEOGRAPHIC_DATA]"
type input "Red Hat, Inc."
type input "100 East Davie Street"
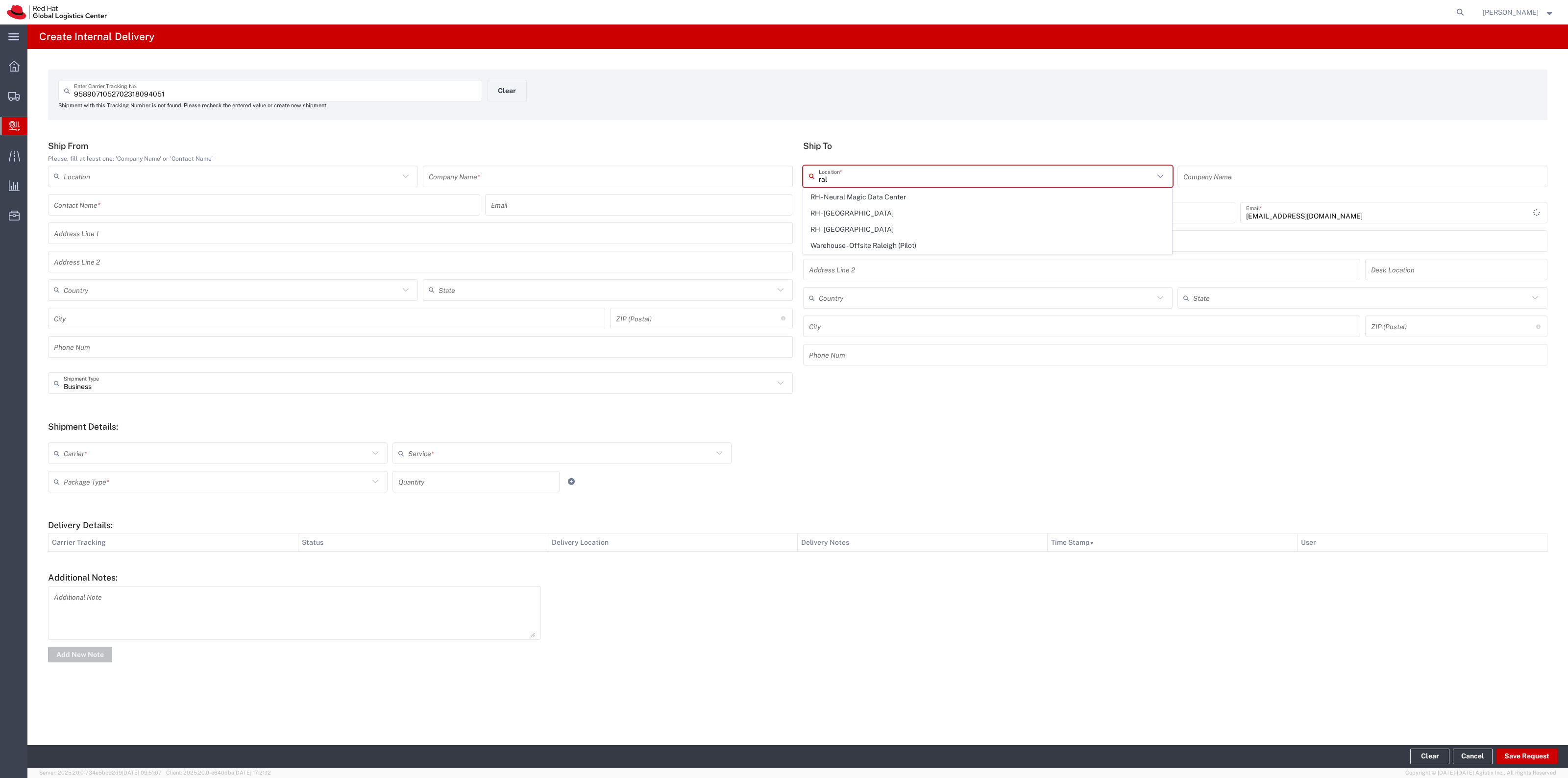
type input "[GEOGRAPHIC_DATA]"
type input "RALEIGH"
type input "27601"
type input "919-754-4950"
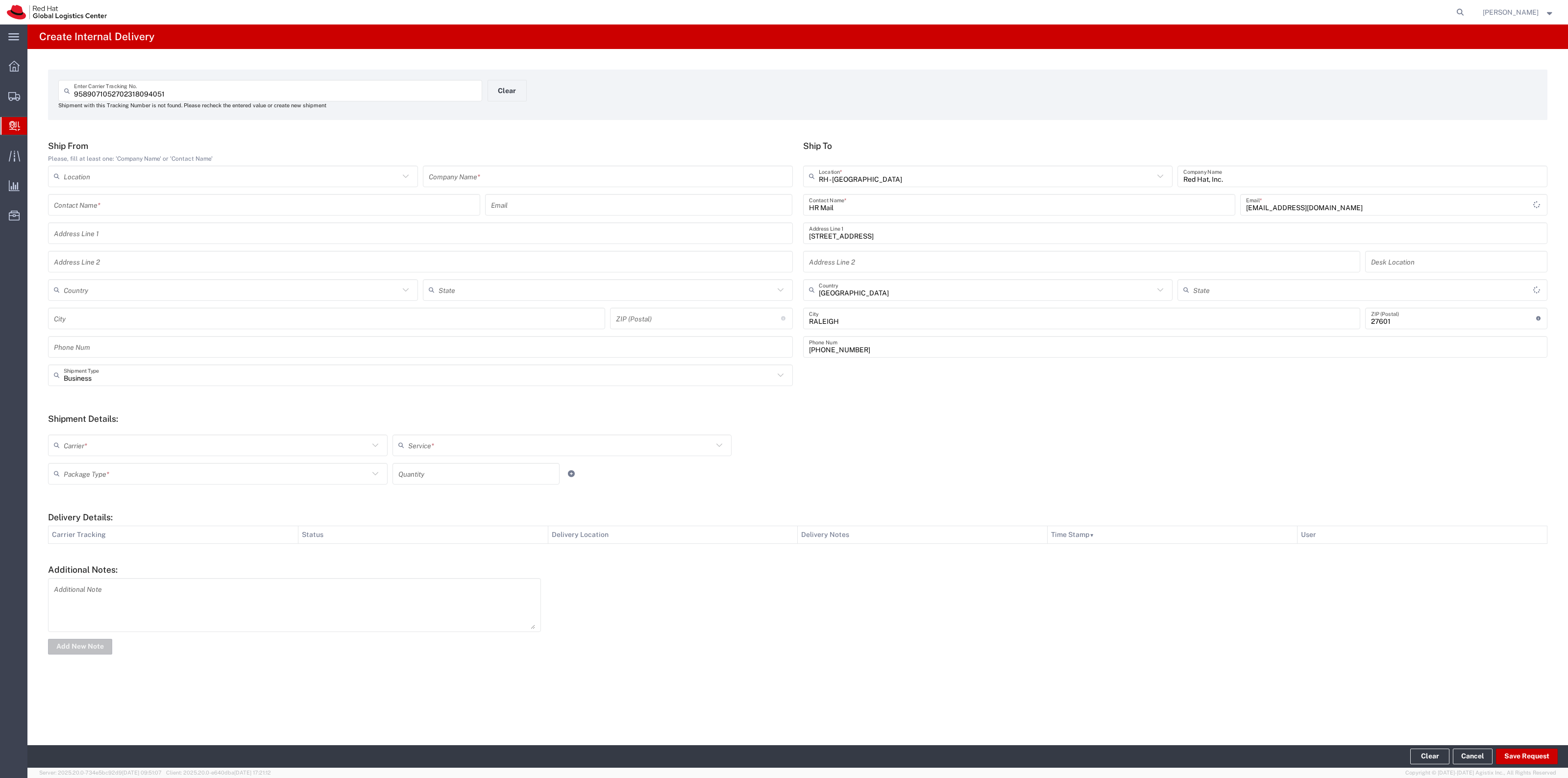
type input "[US_STATE]"
click at [587, 175] on input "text" at bounding box center [608, 175] width 358 height 17
type input "USPS"
click at [299, 437] on input "text" at bounding box center [216, 444] width 305 height 17
click at [208, 500] on span "FedEx Express" at bounding box center [218, 498] width 338 height 15
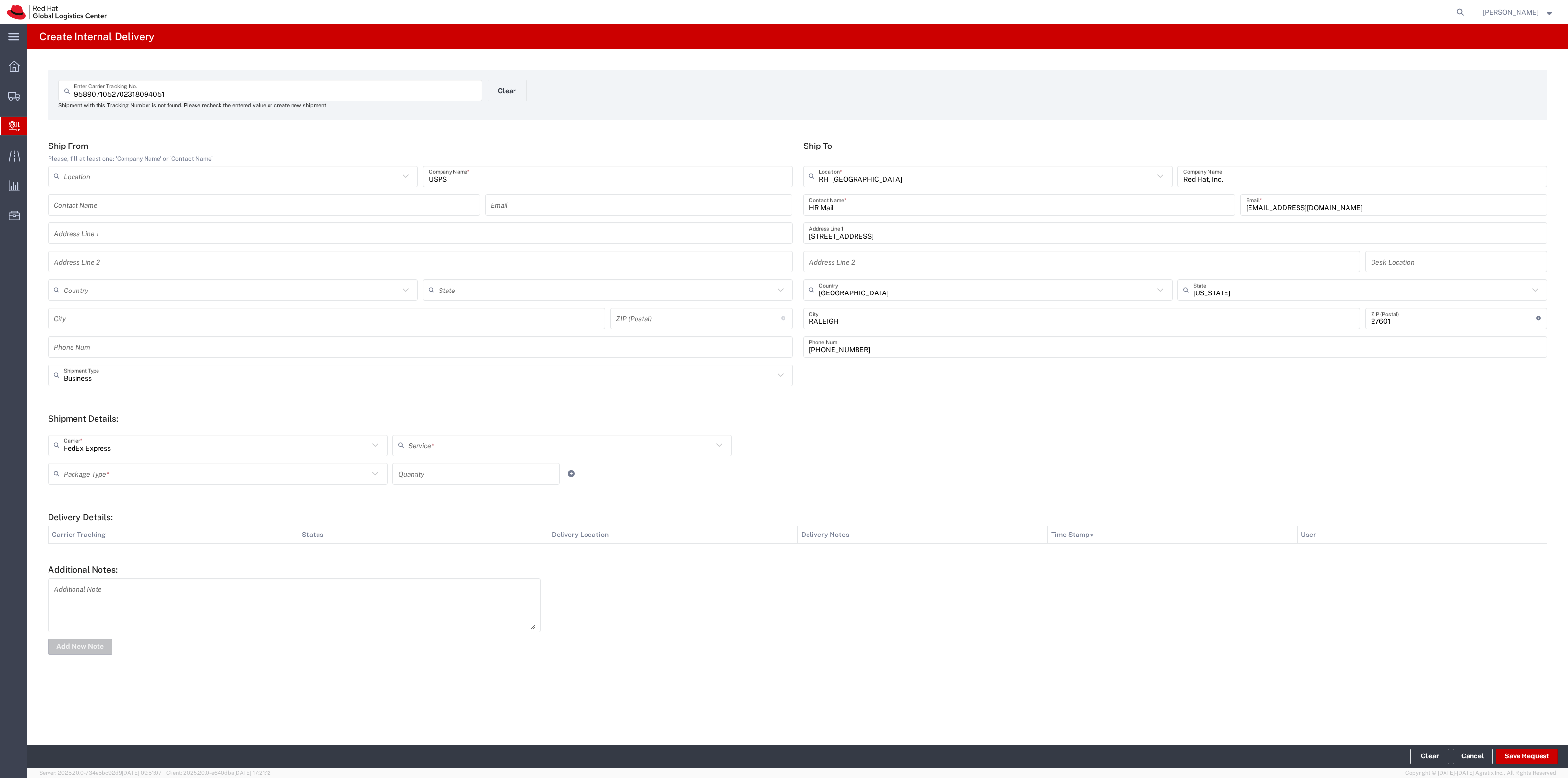
click at [449, 442] on input "text" at bounding box center [560, 444] width 305 height 17
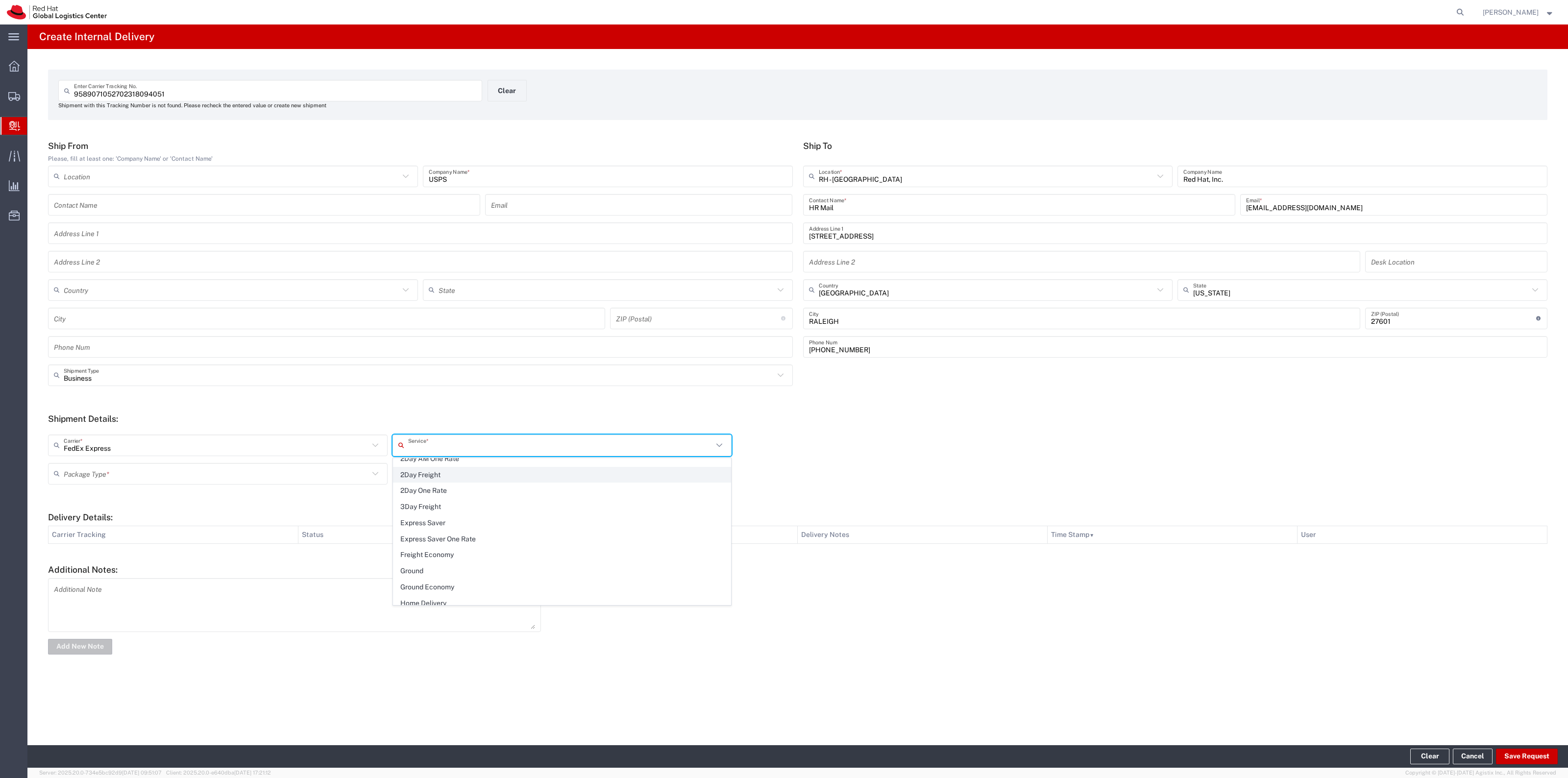
scroll to position [61, 0]
click at [250, 446] on input "FedEx Express" at bounding box center [216, 444] width 305 height 17
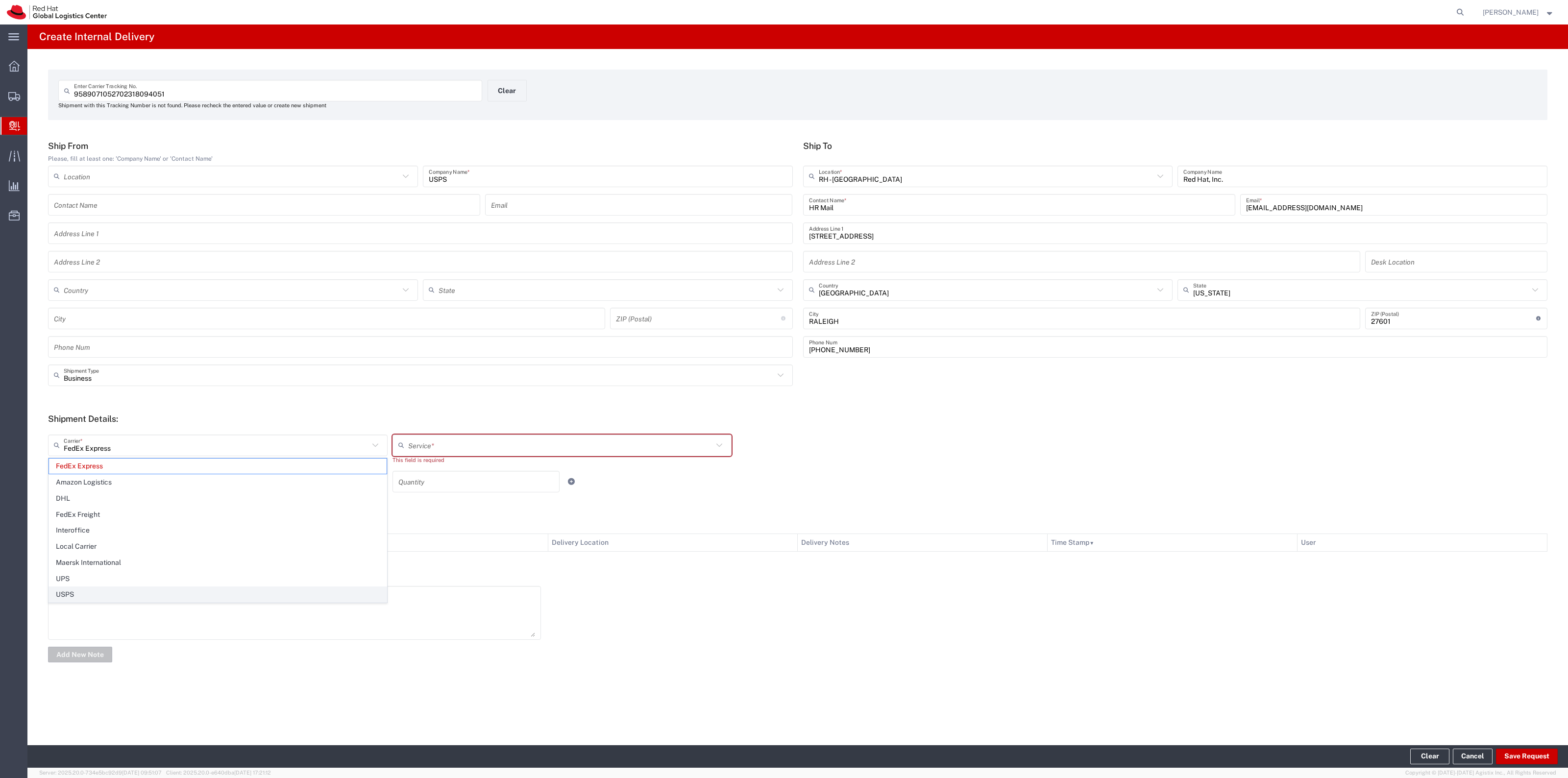
click at [219, 596] on span "USPS" at bounding box center [218, 594] width 338 height 15
type input "USPS"
click at [439, 453] on input "text" at bounding box center [560, 444] width 305 height 17
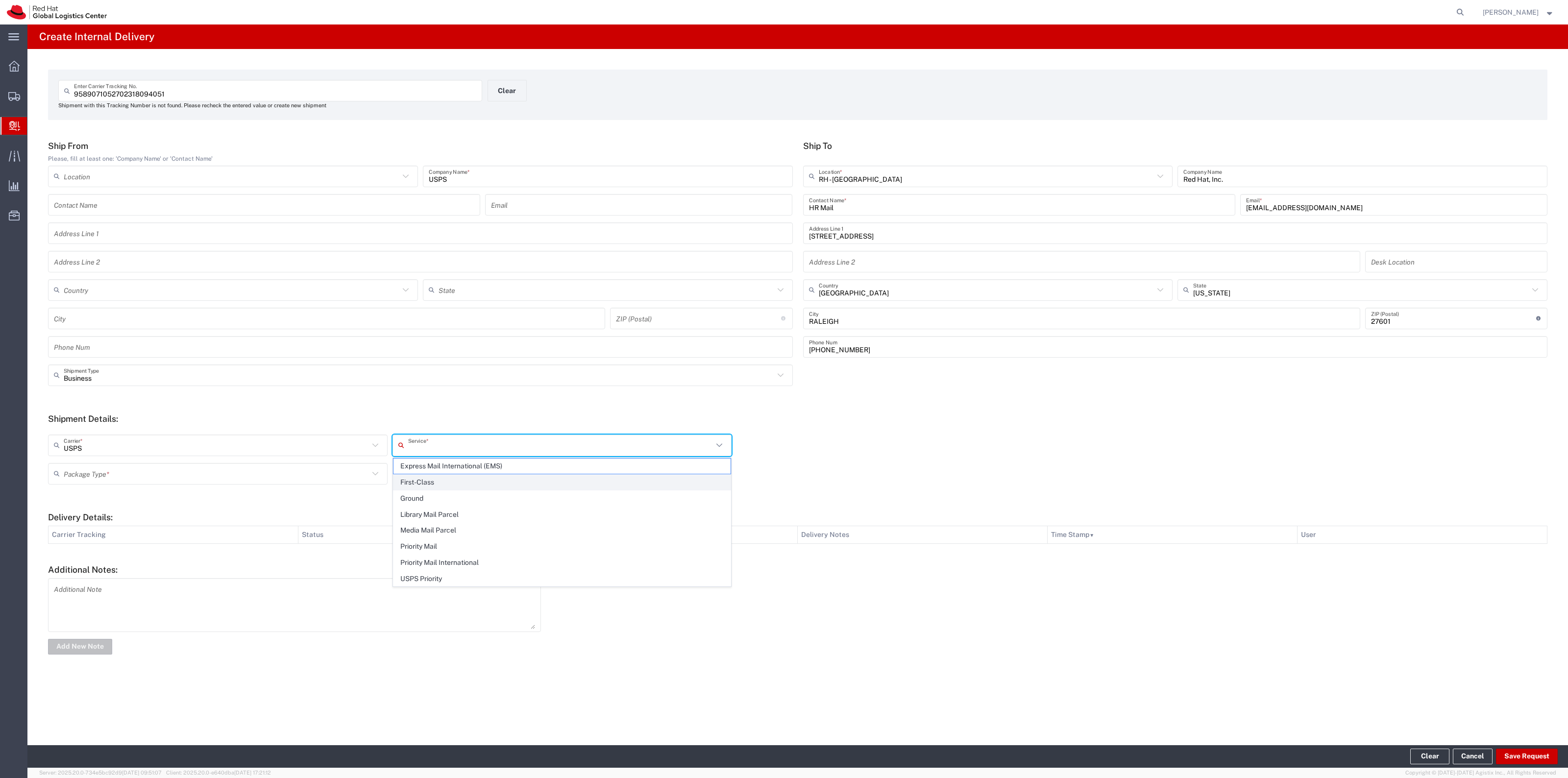
click at [443, 474] on li "First-Class" at bounding box center [562, 482] width 339 height 16
type input "First-Class"
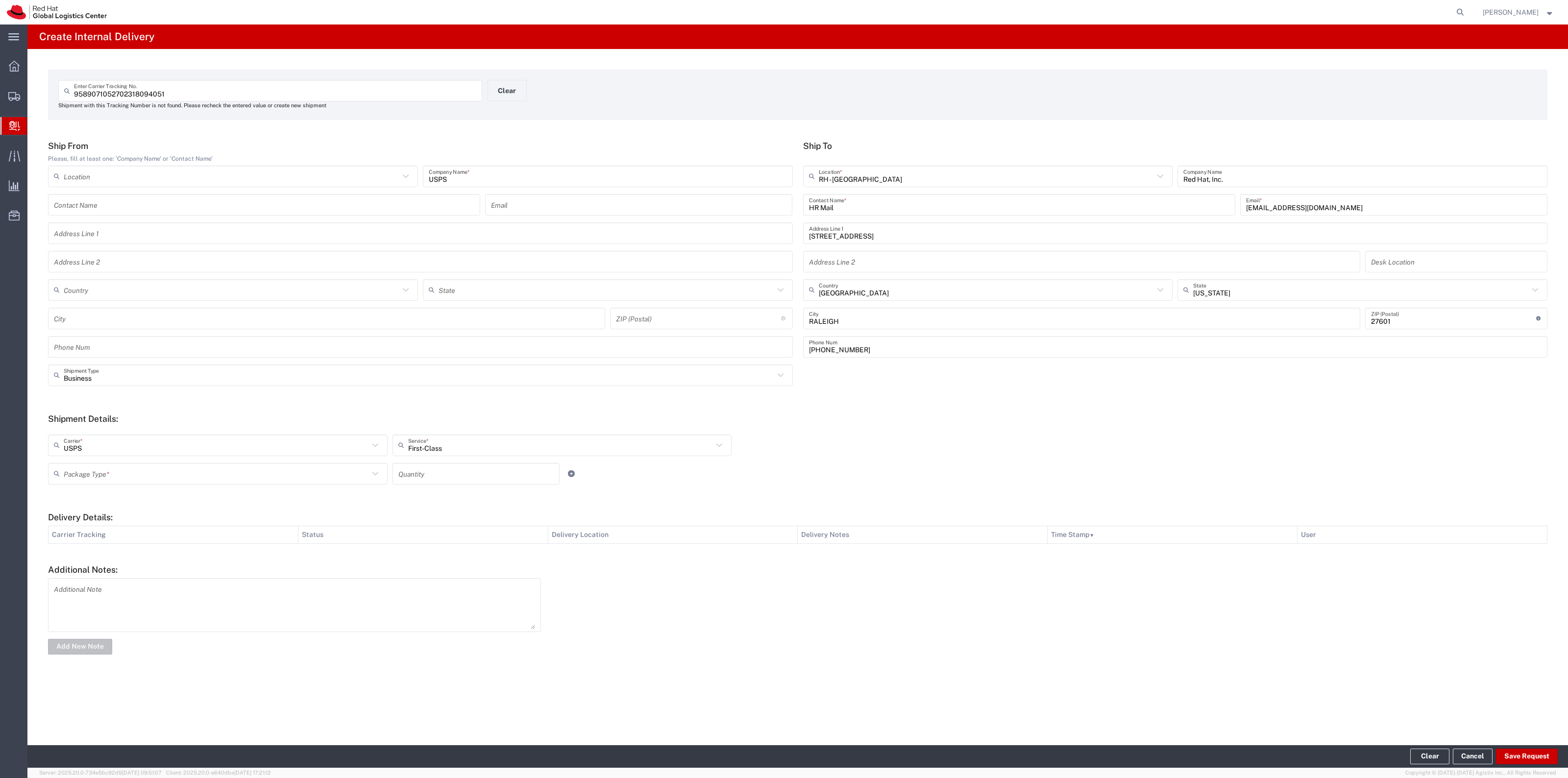
click at [364, 458] on div "USPS Carrier * FedEx Express Amazon Logistics DHL FedEx Freight Interoffice Loc…" at bounding box center [562, 448] width 1033 height 29
click at [361, 468] on input "text" at bounding box center [216, 473] width 305 height 17
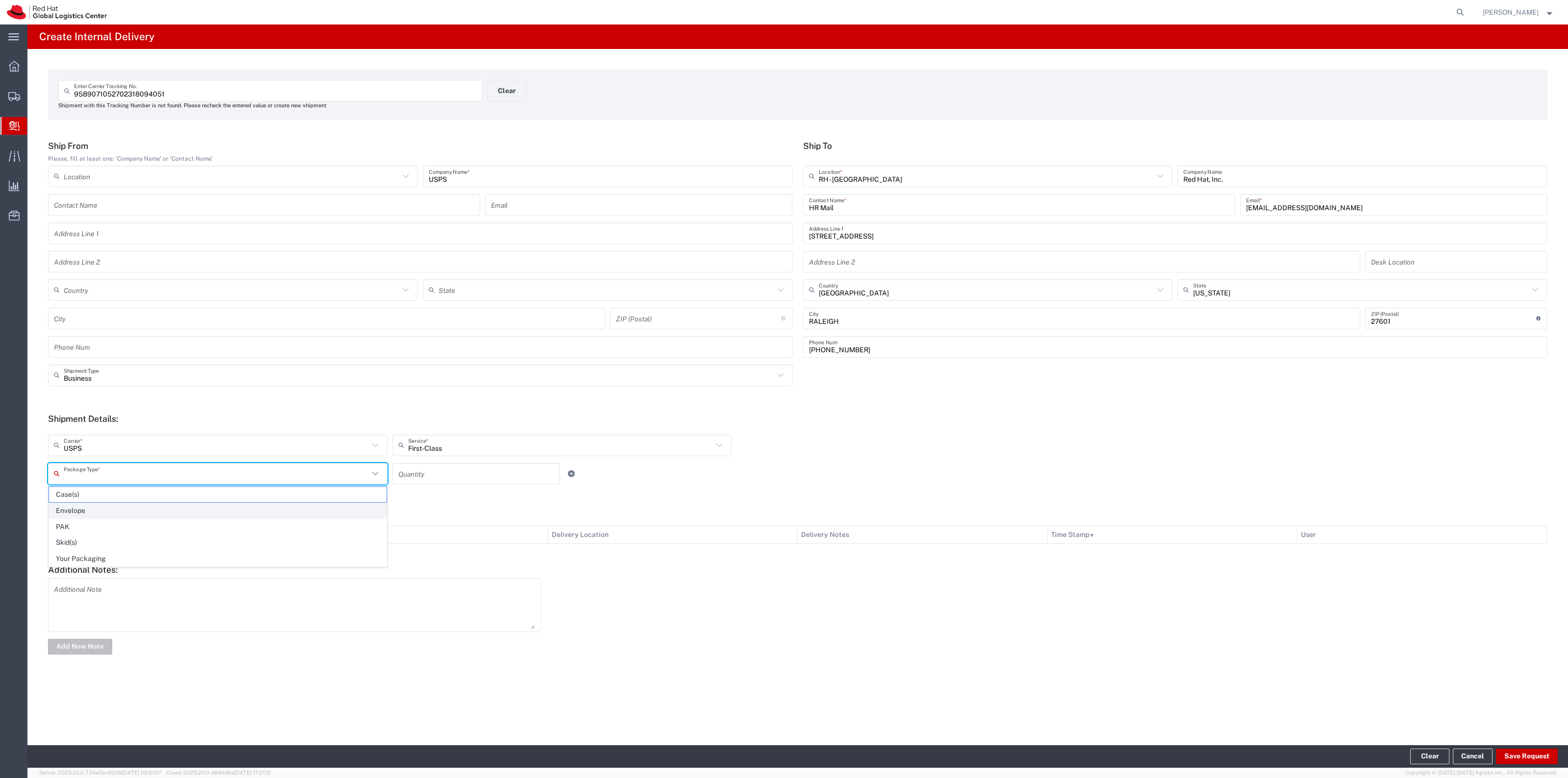
click at [346, 513] on span "Envelope" at bounding box center [218, 510] width 338 height 15
type input "Envelope"
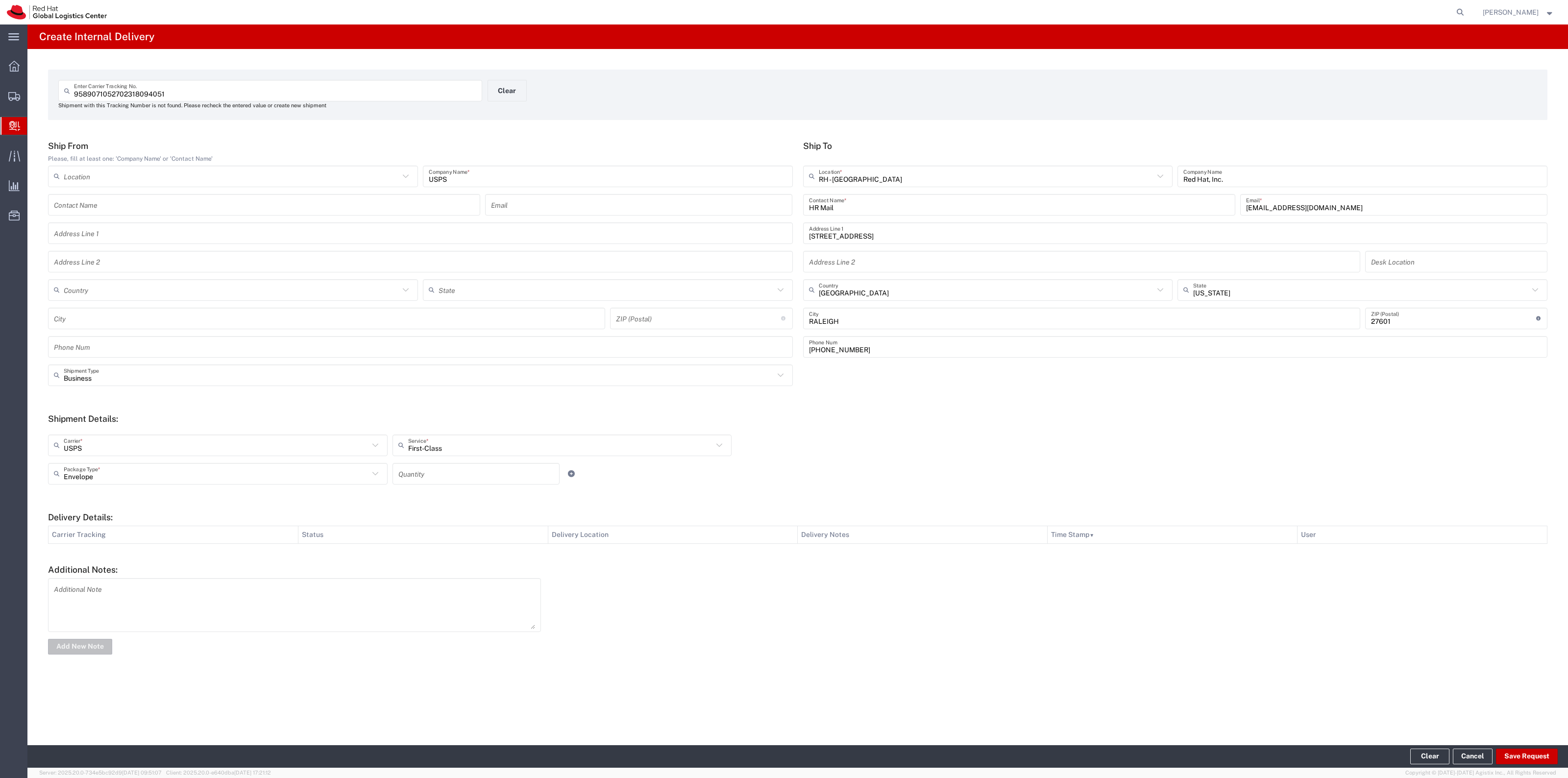
click at [445, 493] on form "Ship From Please, fill at least one: 'Company Name' or 'Contact Name' Location …" at bounding box center [798, 398] width 1500 height 516
click at [452, 455] on div "First-Class Service *" at bounding box center [562, 445] width 340 height 22
type input "First-Class"
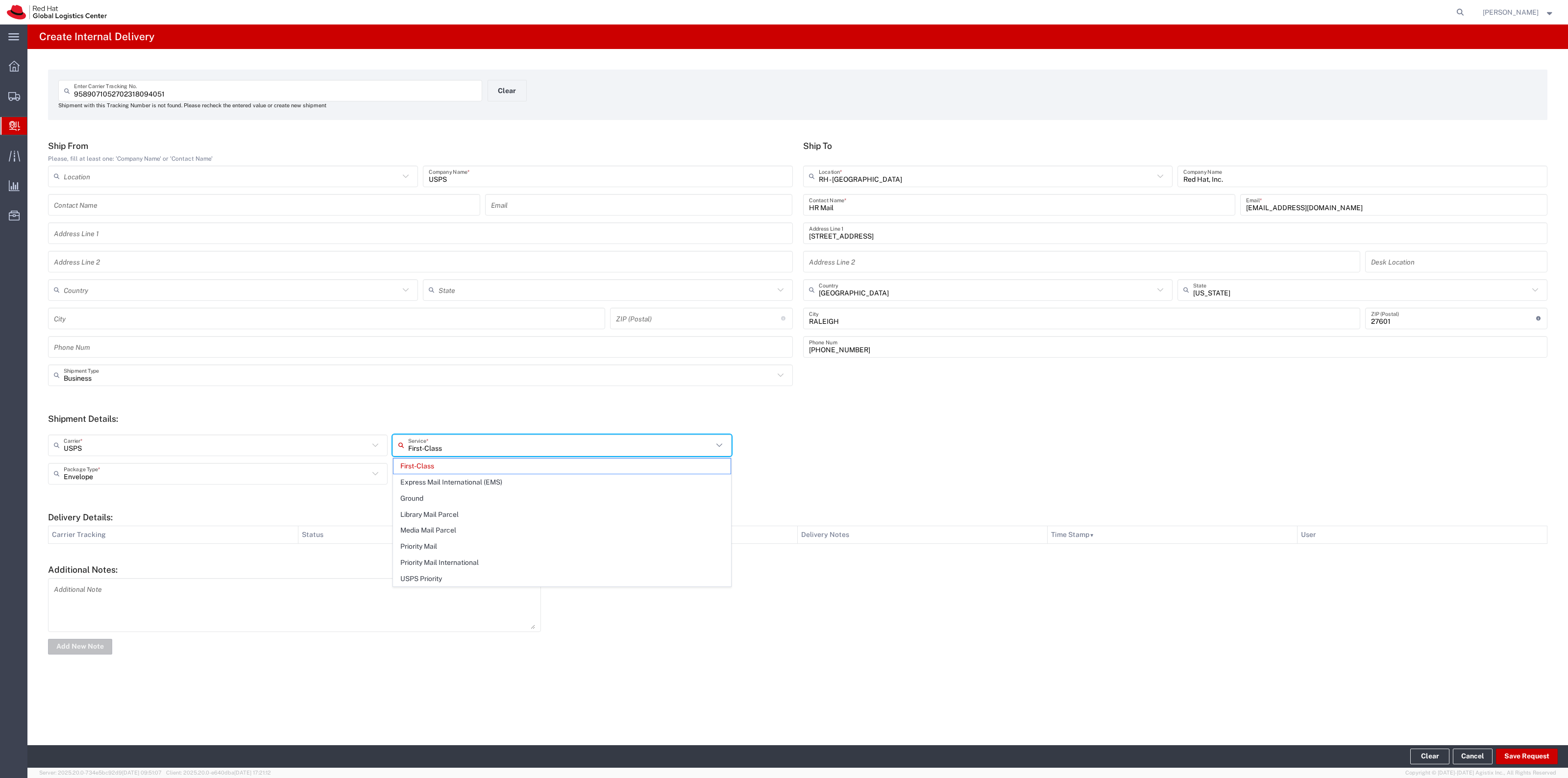
click at [365, 500] on form "Ship From Please, fill at least one: 'Company Name' or 'Contact Name' Location …" at bounding box center [798, 398] width 1500 height 516
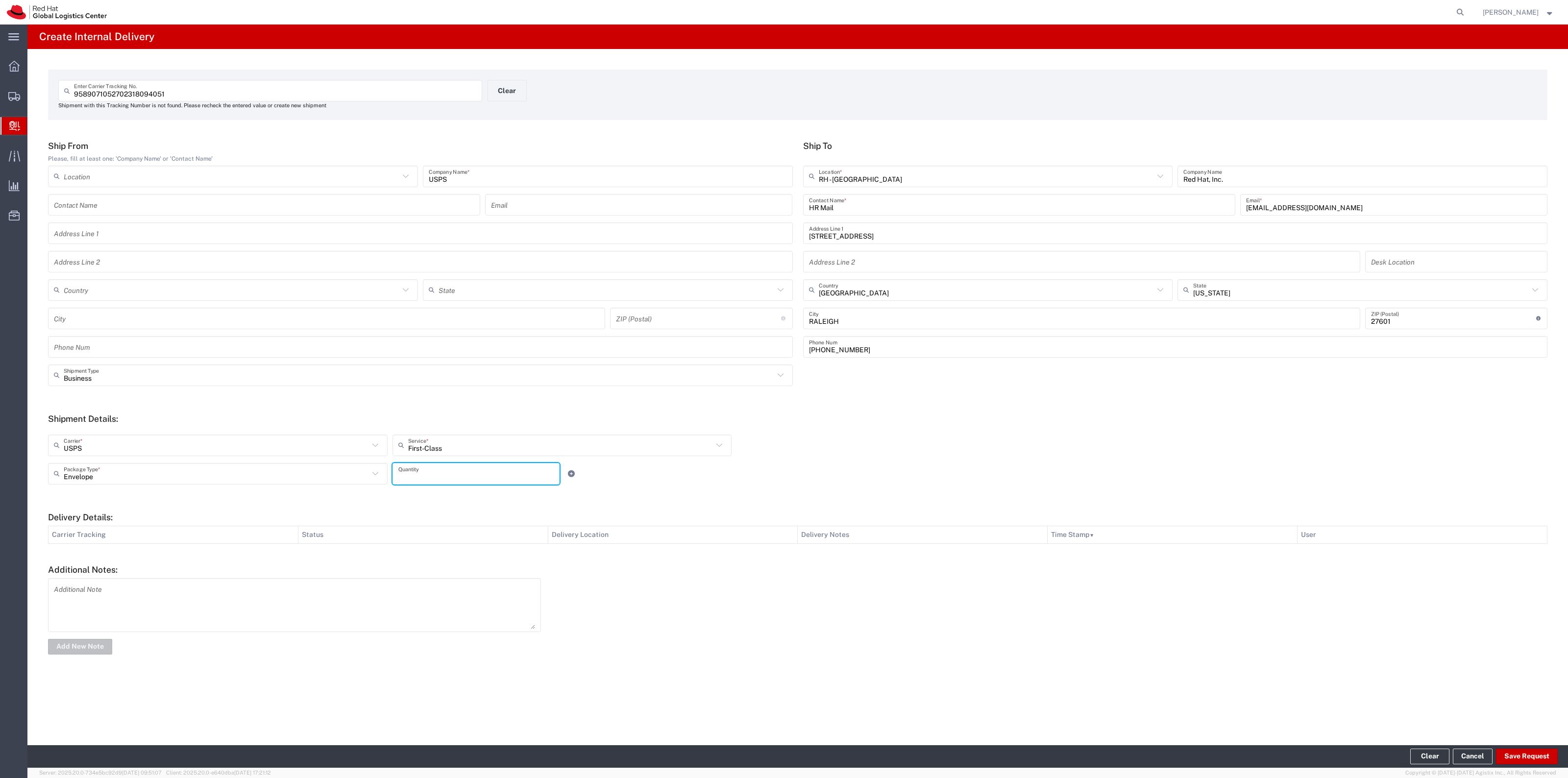
click at [415, 466] on input "number" at bounding box center [475, 473] width 155 height 17
type input "1"
click at [1530, 756] on button "Save Request" at bounding box center [1526, 756] width 61 height 16
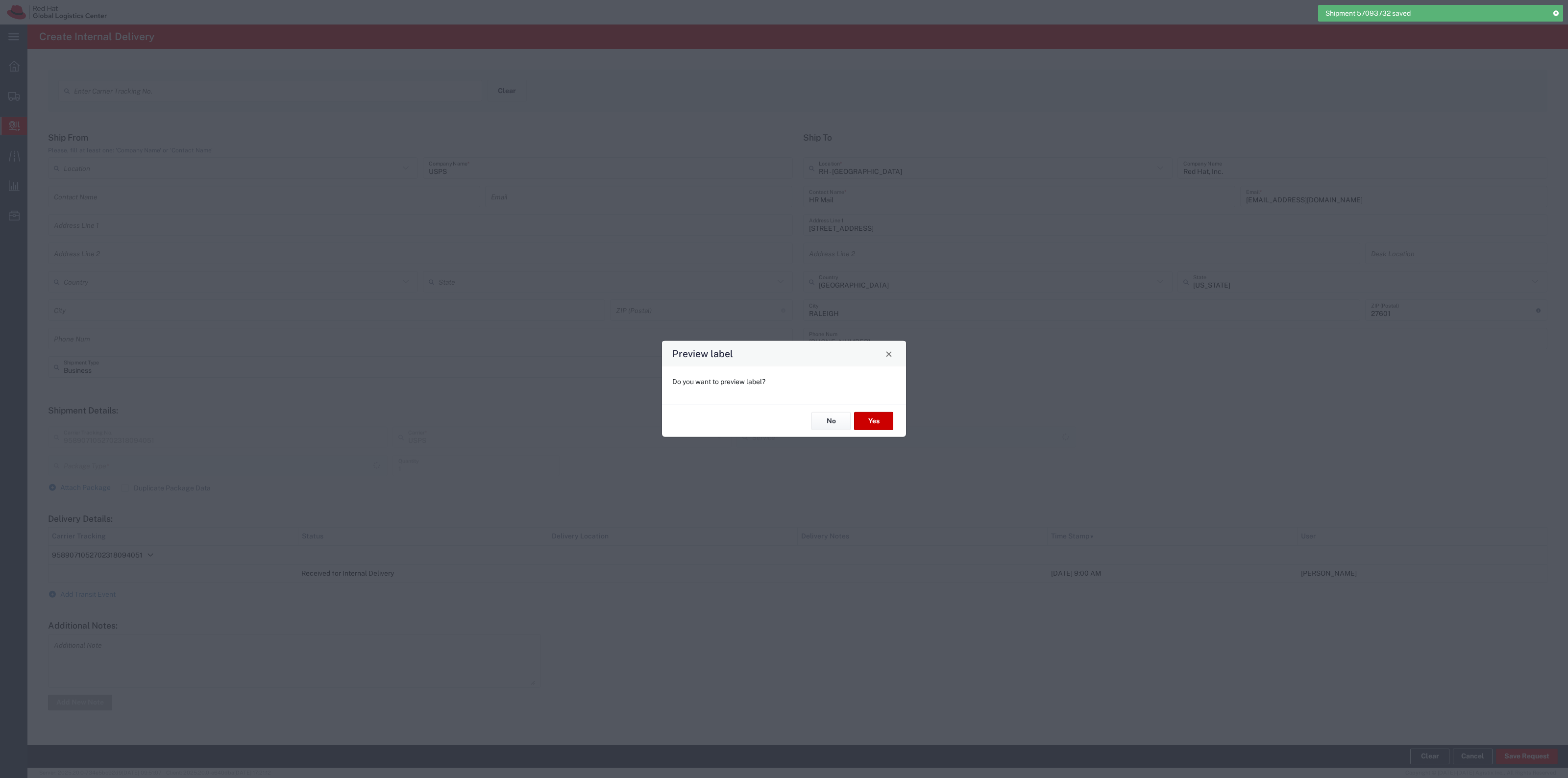
type input "First-Class"
type input "Envelope"
click at [820, 413] on button "No" at bounding box center [832, 421] width 40 height 18
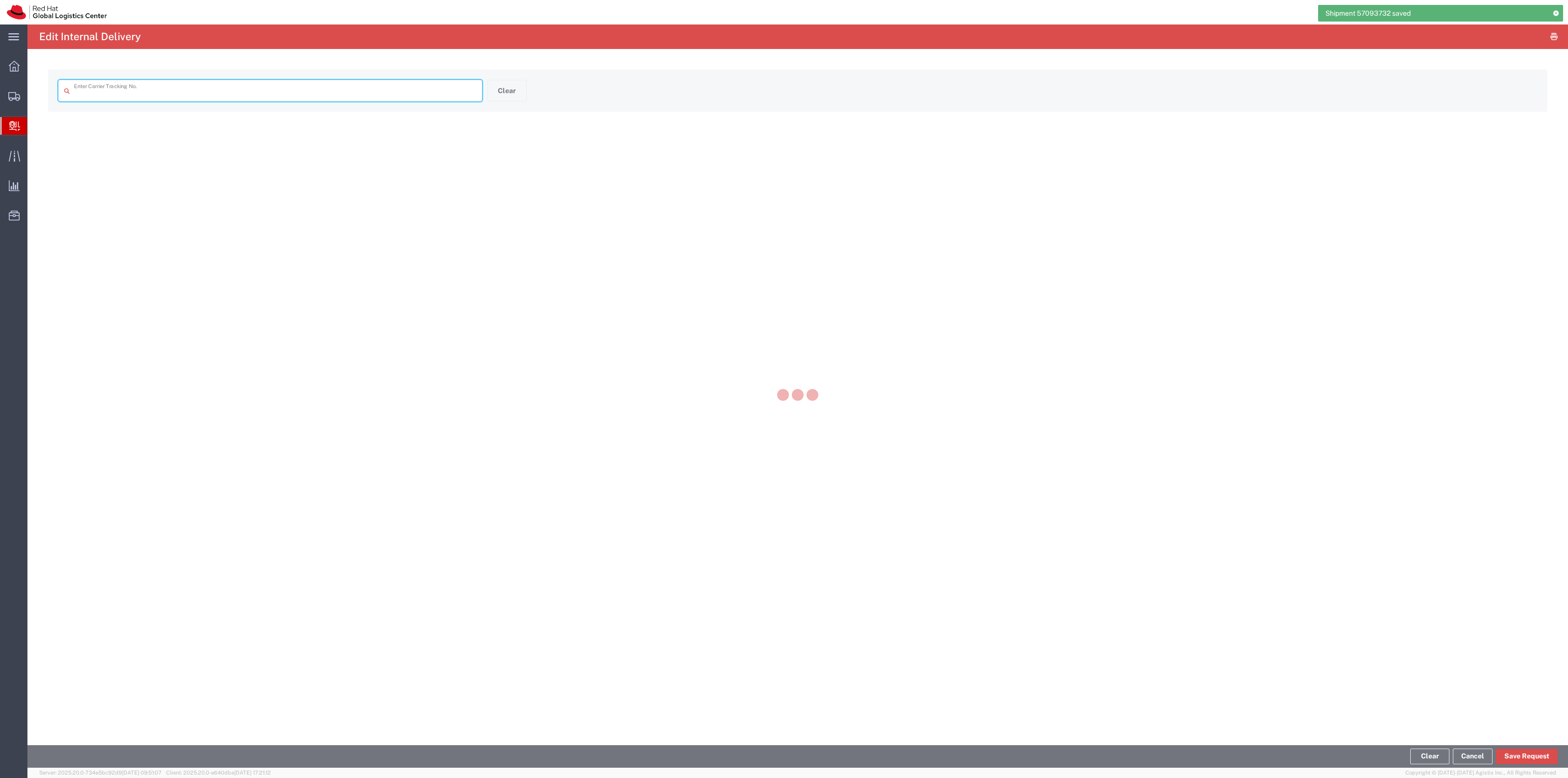
type input "9589071052702318094051"
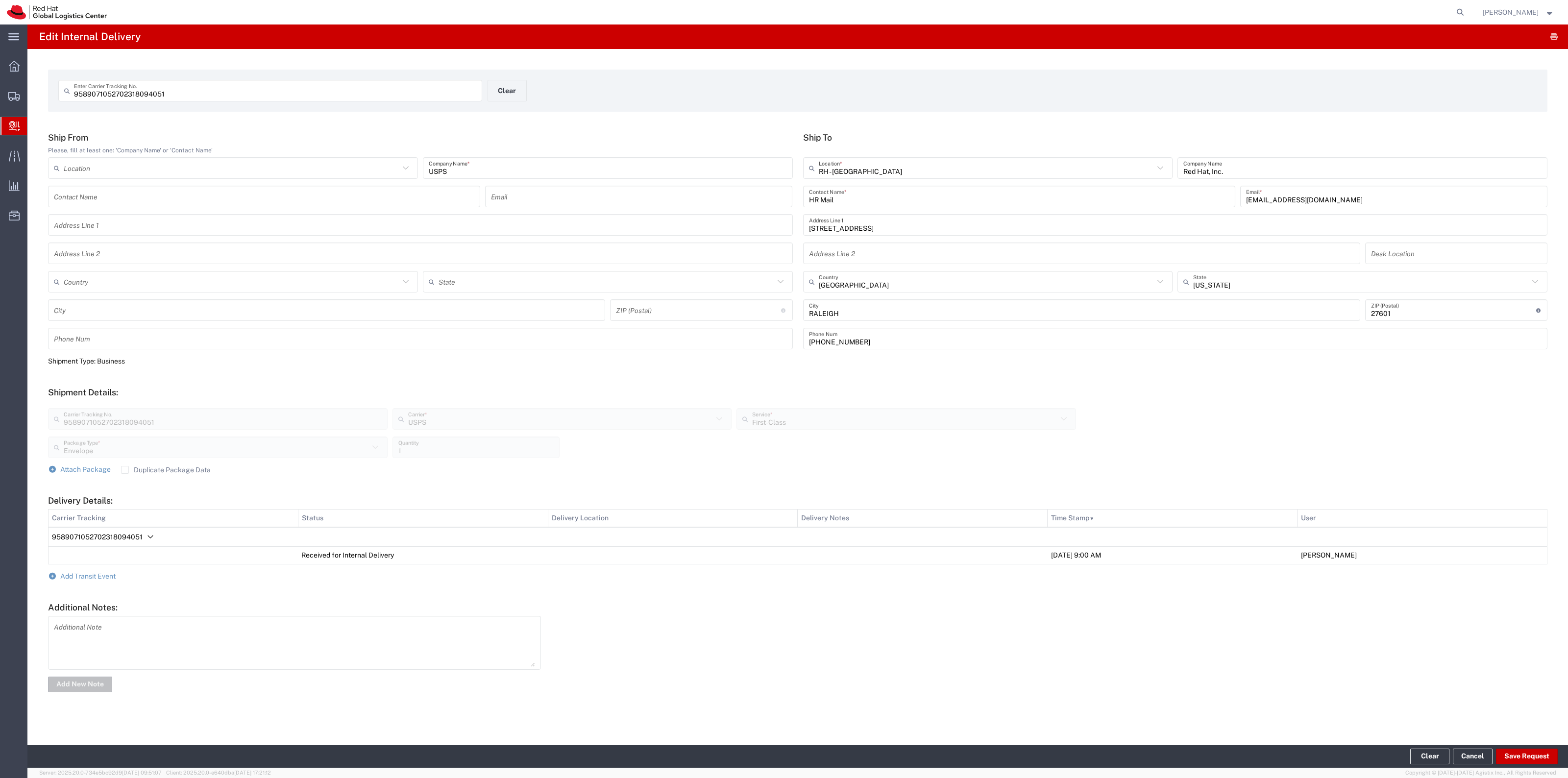
click at [87, 582] on form "Ship From Please, fill at least one: 'Company Name' or 'Contact Name' Location …" at bounding box center [798, 413] width 1500 height 561
click at [92, 576] on span "Add Transit Event" at bounding box center [88, 576] width 55 height 8
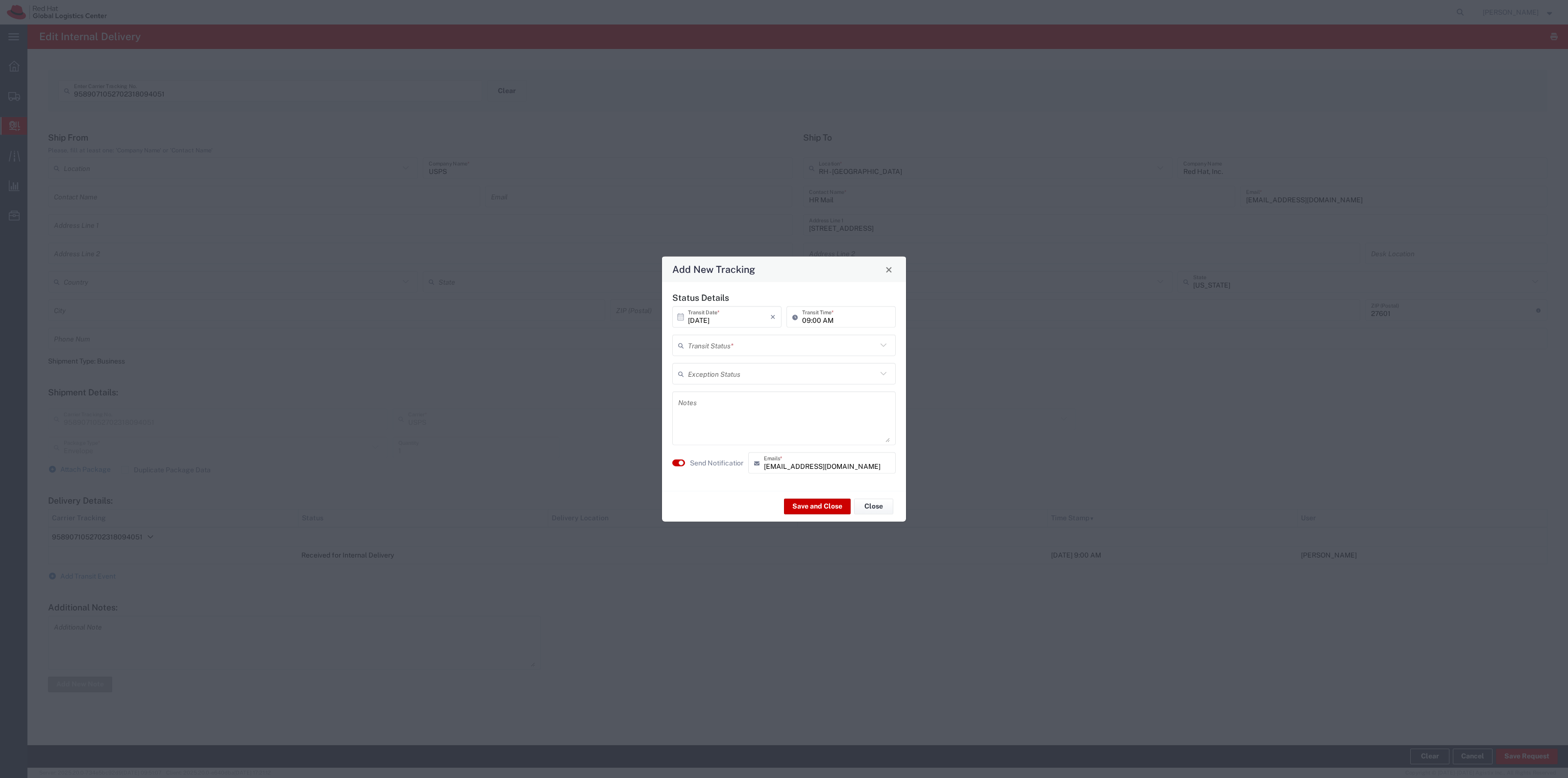
drag, startPoint x: 780, startPoint y: 349, endPoint x: 740, endPoint y: 384, distance: 53.2
click at [778, 348] on input "text" at bounding box center [782, 344] width 189 height 17
click at [739, 385] on span "Forwarded" at bounding box center [784, 382] width 222 height 15
click at [734, 358] on div "Status Details 10/10/2025 × Transit Date * Cancel Apply 09:00 AM Transit Time *…" at bounding box center [784, 387] width 234 height 188
click at [727, 350] on input "Forwarded" at bounding box center [782, 344] width 189 height 17
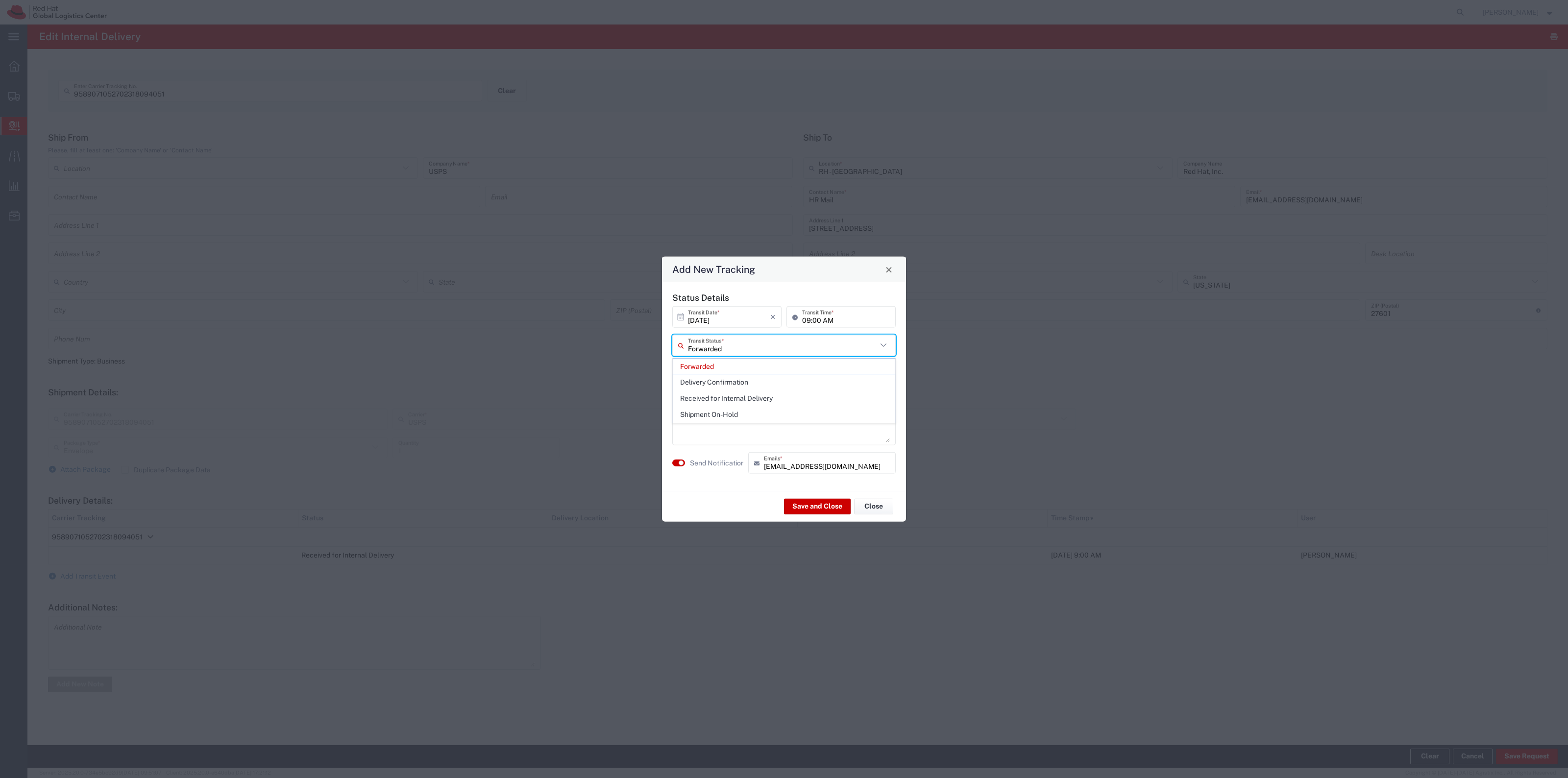
click at [720, 376] on span "Delivery Confirmation" at bounding box center [784, 382] width 222 height 15
type input "Delivery Confirmation"
click at [719, 453] on agx-switch-control "Send Notification" at bounding box center [708, 463] width 76 height 22
click at [725, 477] on div "Send Notification rlomax@redhat.com Emails *" at bounding box center [784, 466] width 229 height 29
click at [726, 461] on label "Send Notification" at bounding box center [717, 462] width 54 height 10
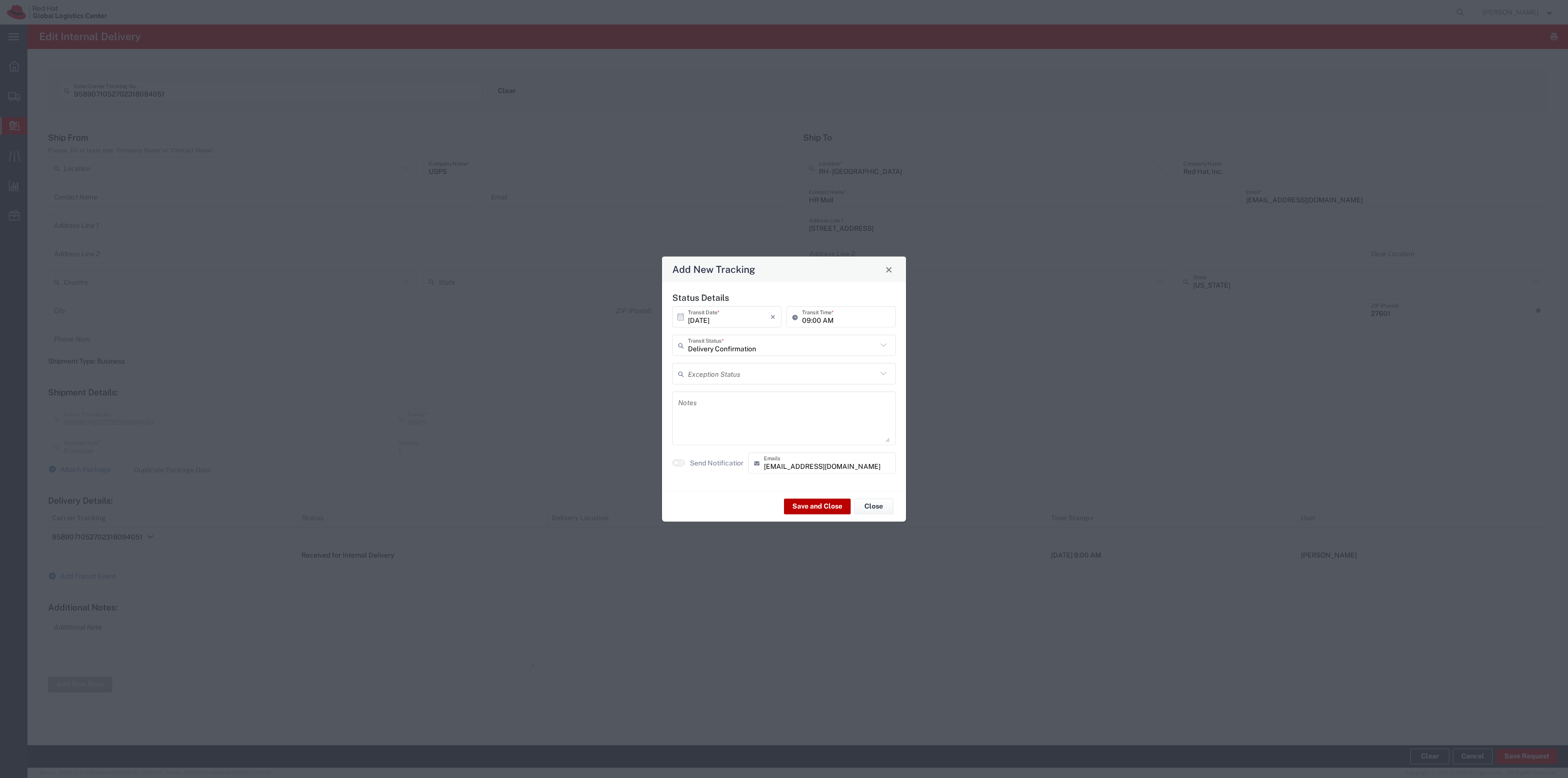
click at [810, 503] on button "Save and Close" at bounding box center [817, 506] width 66 height 16
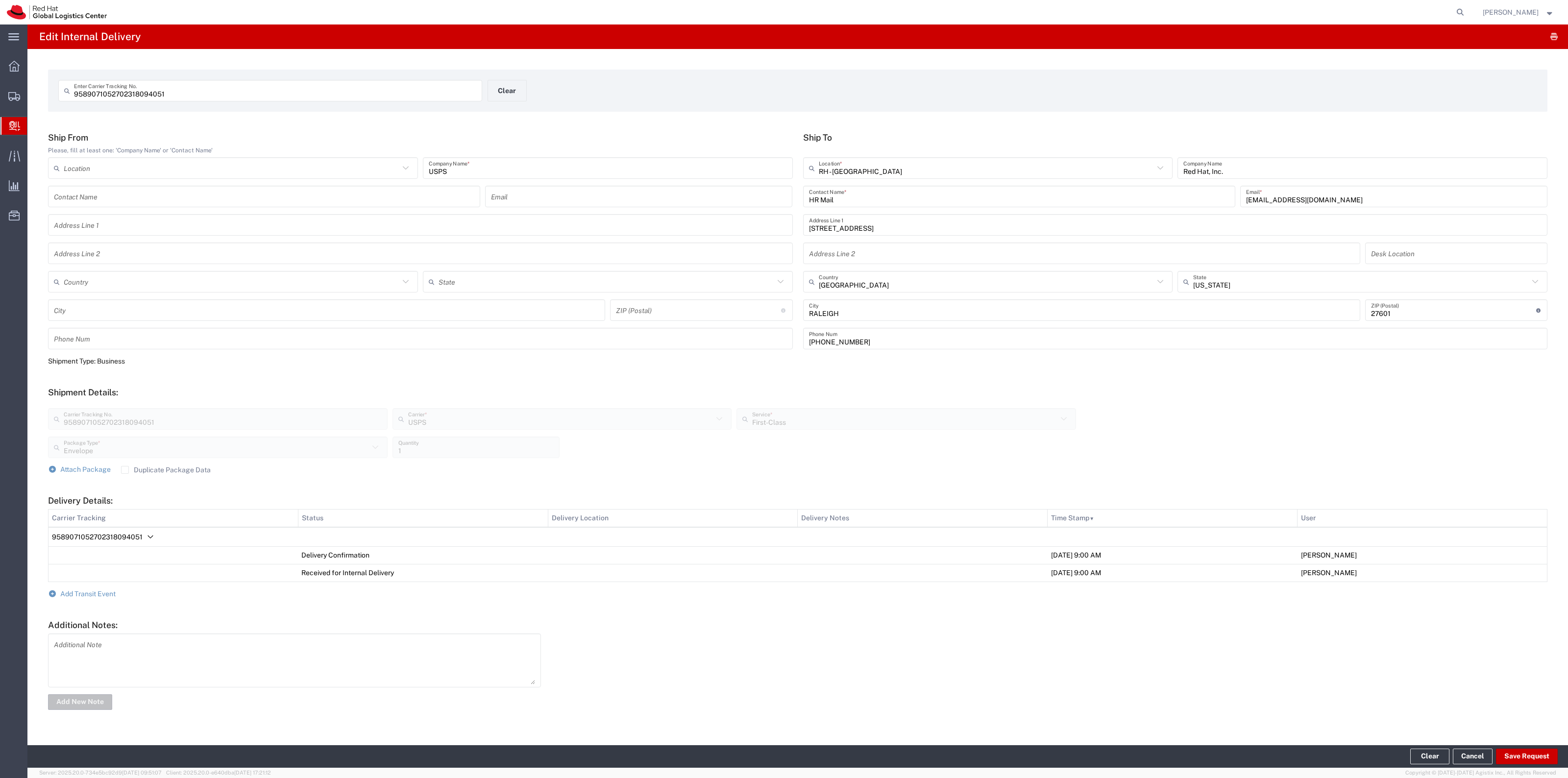
click at [516, 74] on form "9589071052702318094051 Enter Carrier Tracking No. Clear" at bounding box center [798, 90] width 1500 height 43
click at [521, 86] on button "Clear" at bounding box center [508, 91] width 40 height 22
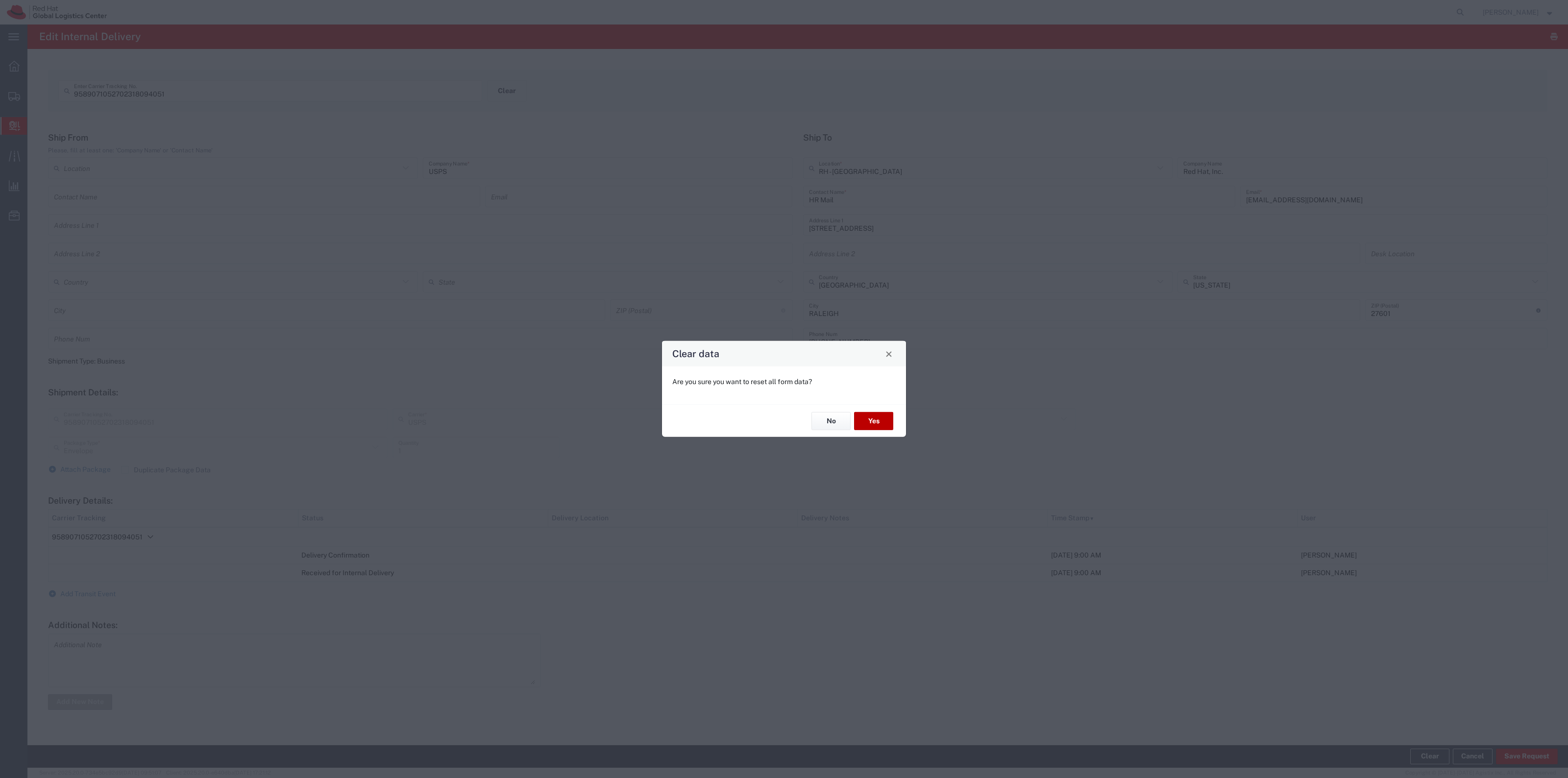
click at [860, 418] on button "Yes" at bounding box center [874, 421] width 40 height 18
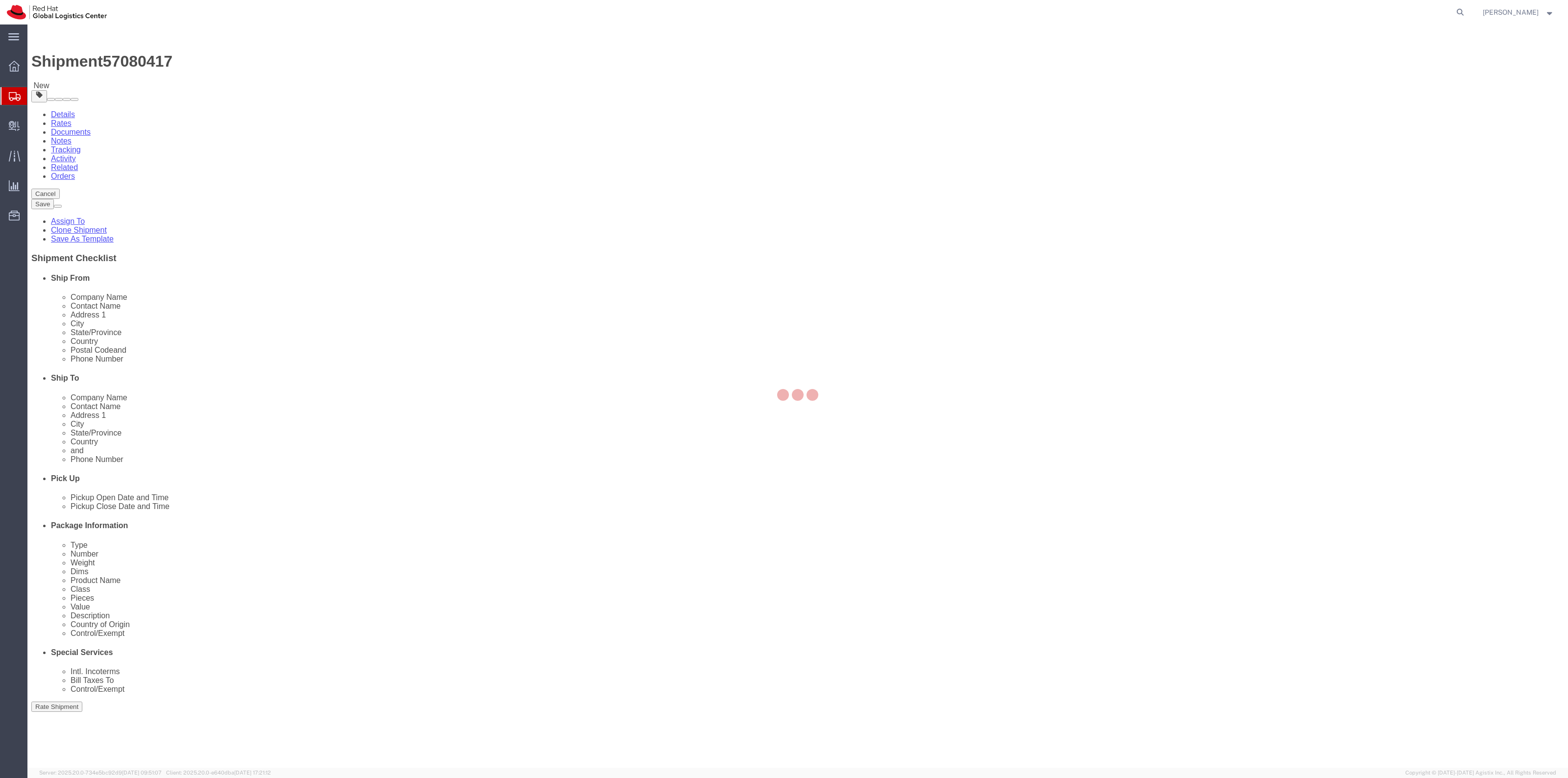
click at [170, 99] on div at bounding box center [798, 396] width 1540 height 743
select select
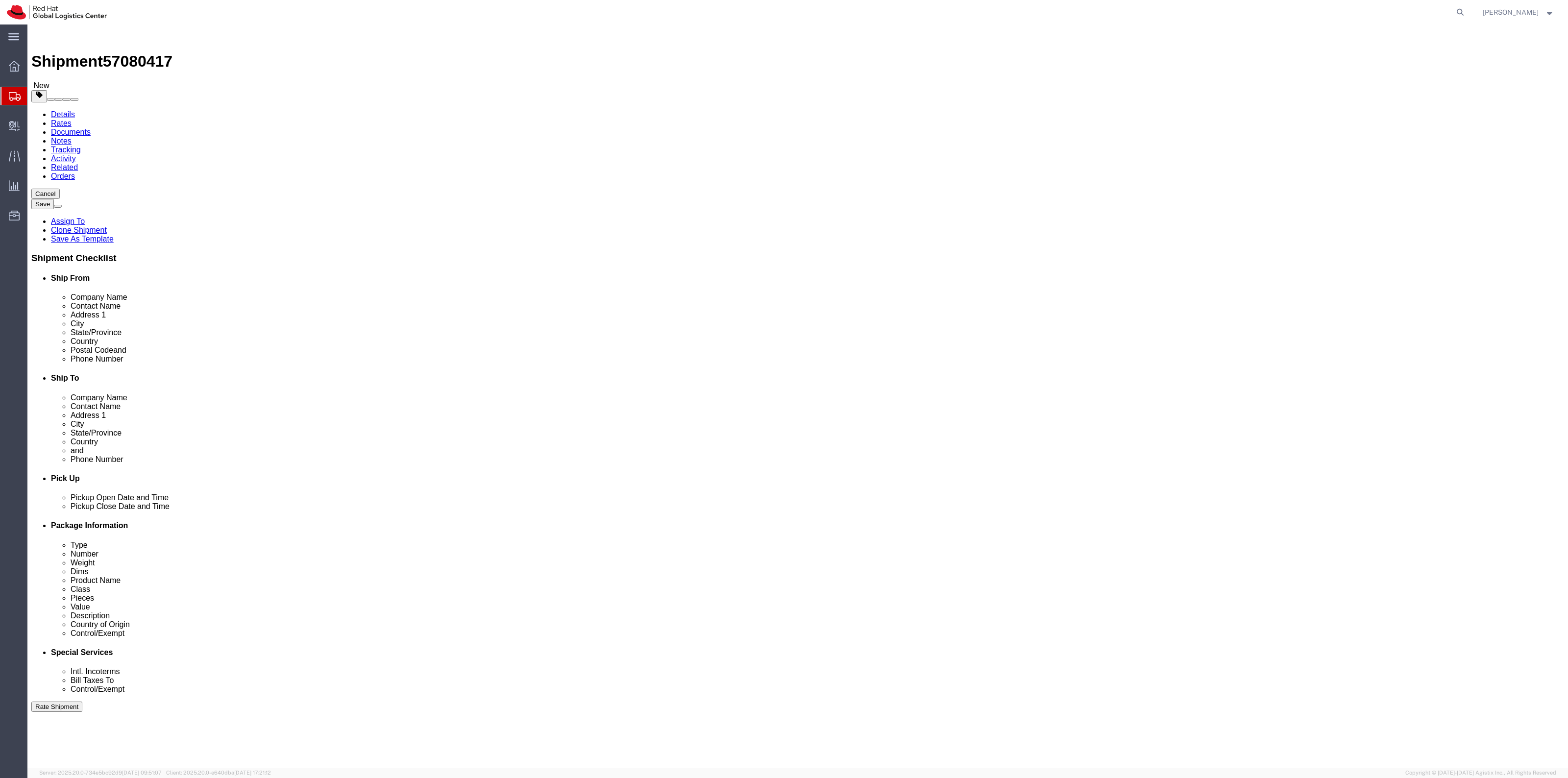
drag, startPoint x: 170, startPoint y: 99, endPoint x: 143, endPoint y: 75, distance: 36.1
click link "Package Information"
click div "Package Type Select Case(s) Crate(s) Envelope Large Box Medium Box PAK Skid(s) …"
click input "text"
type input "10"
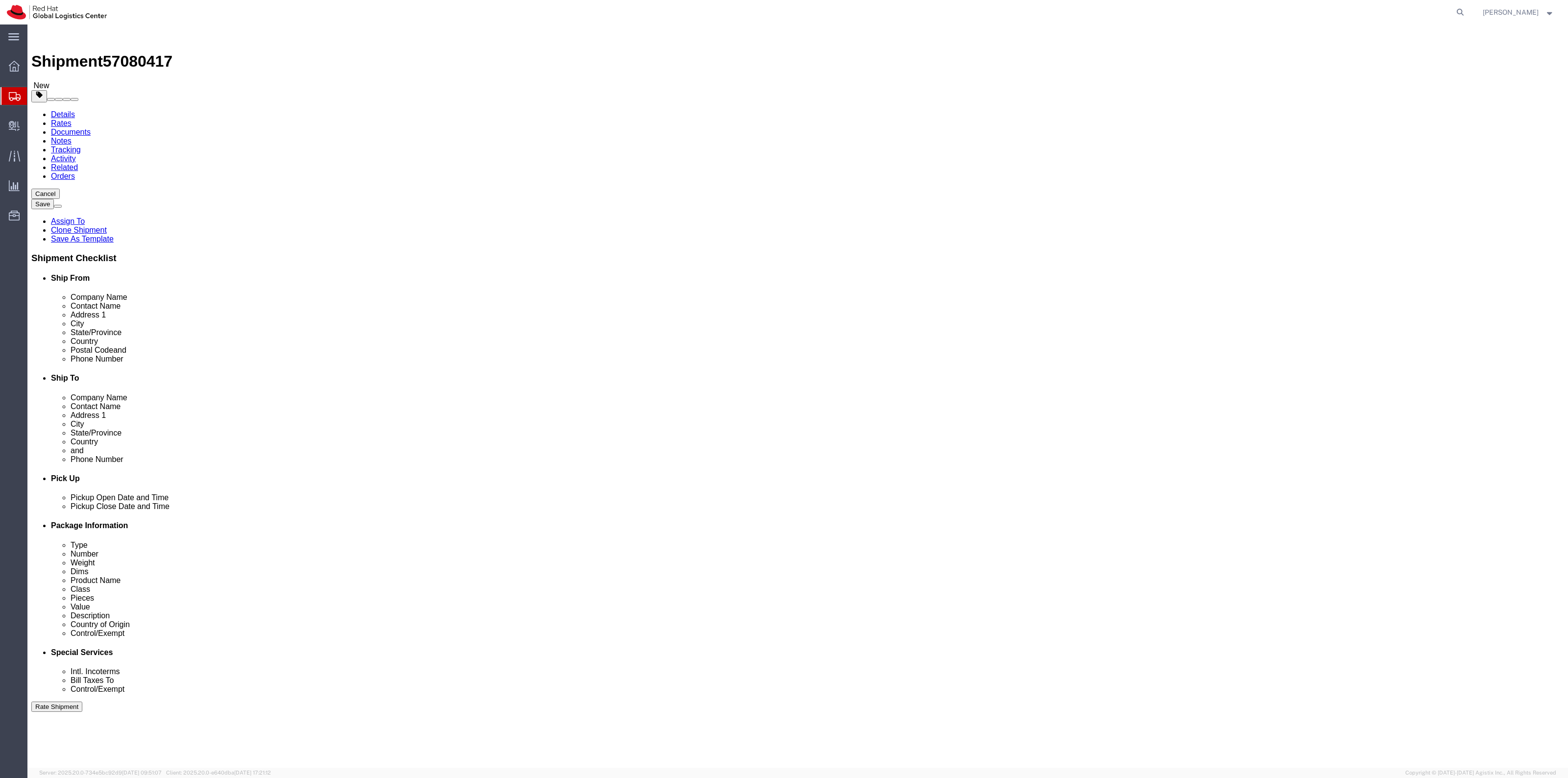
type input "6"
type input "4"
click button "Save"
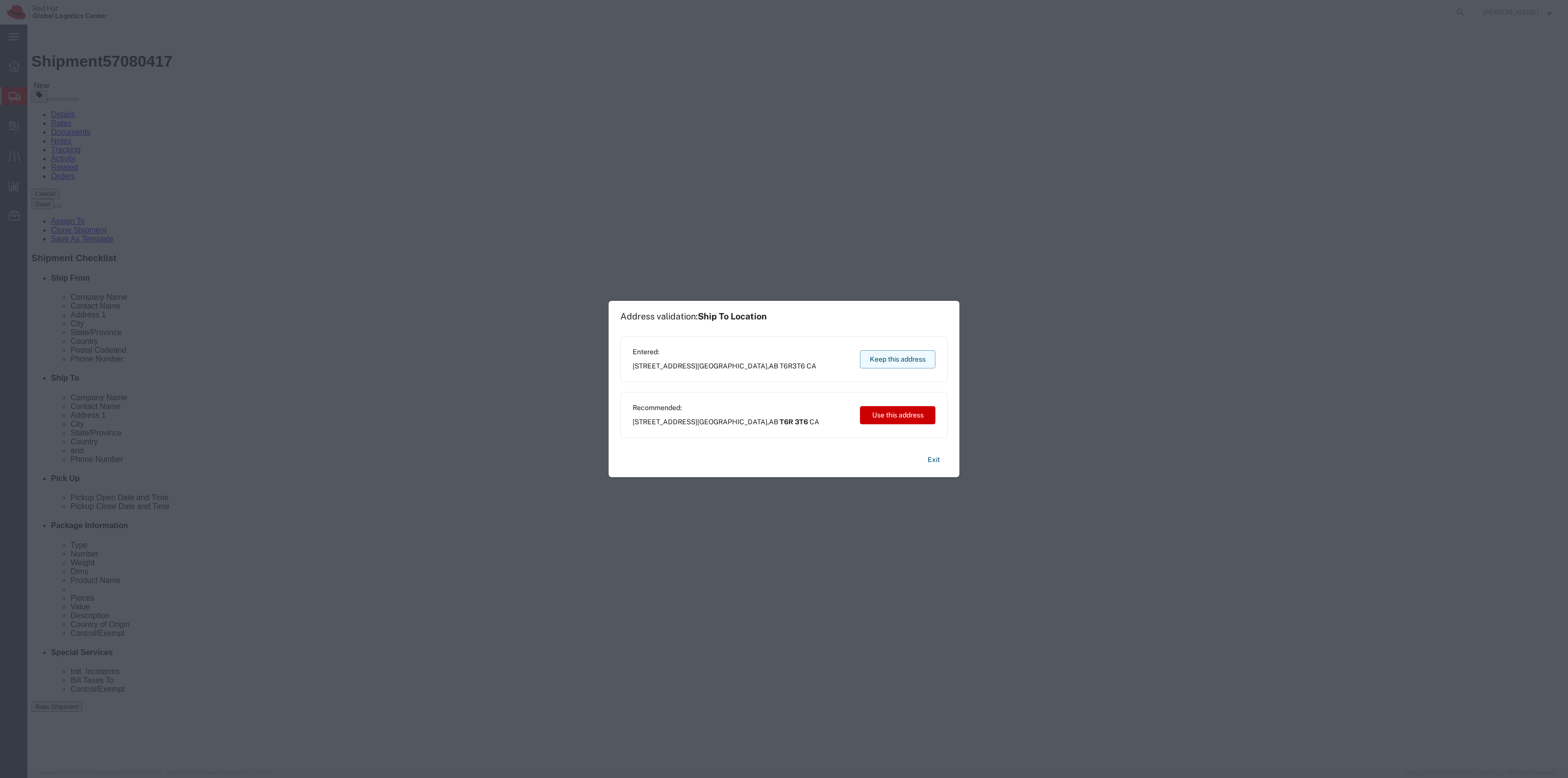
click at [896, 363] on button "Keep this address" at bounding box center [898, 359] width 75 height 18
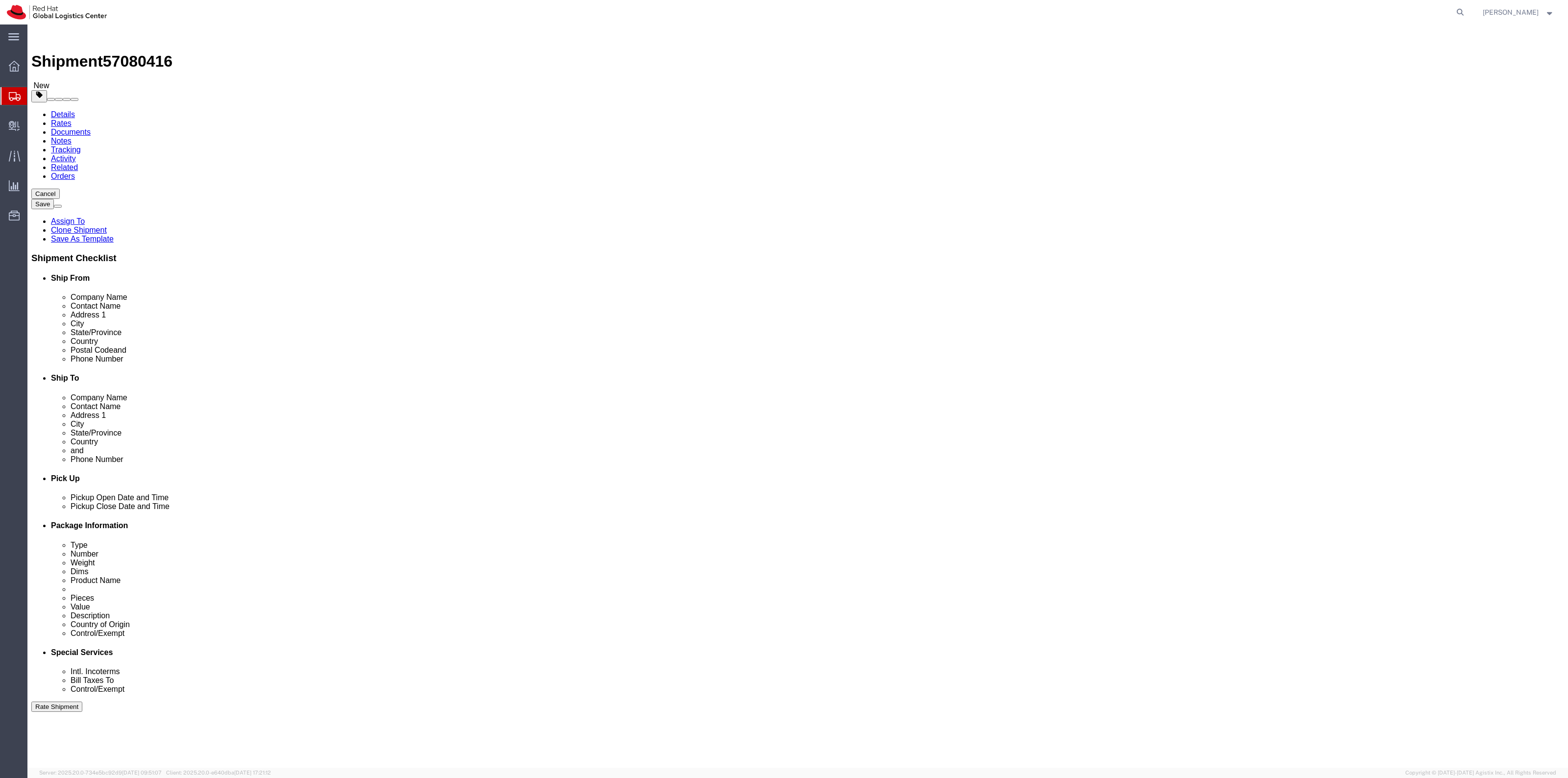
select select
click link "Package Information"
click input "text"
type input "10"
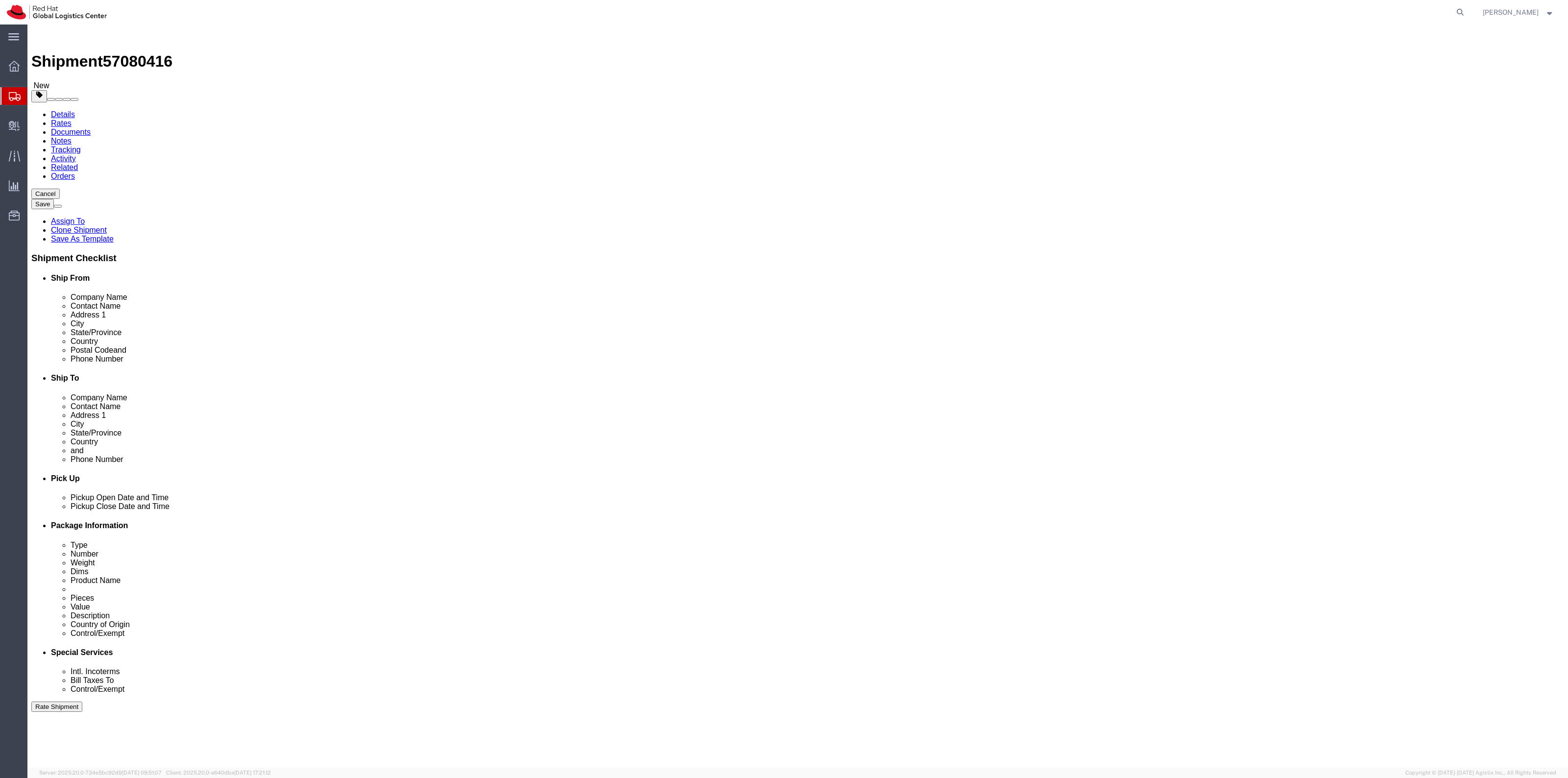
type input "6"
type input "3"
drag, startPoint x: 770, startPoint y: 364, endPoint x: 770, endPoint y: 371, distance: 7.0
click div "Previous Continue"
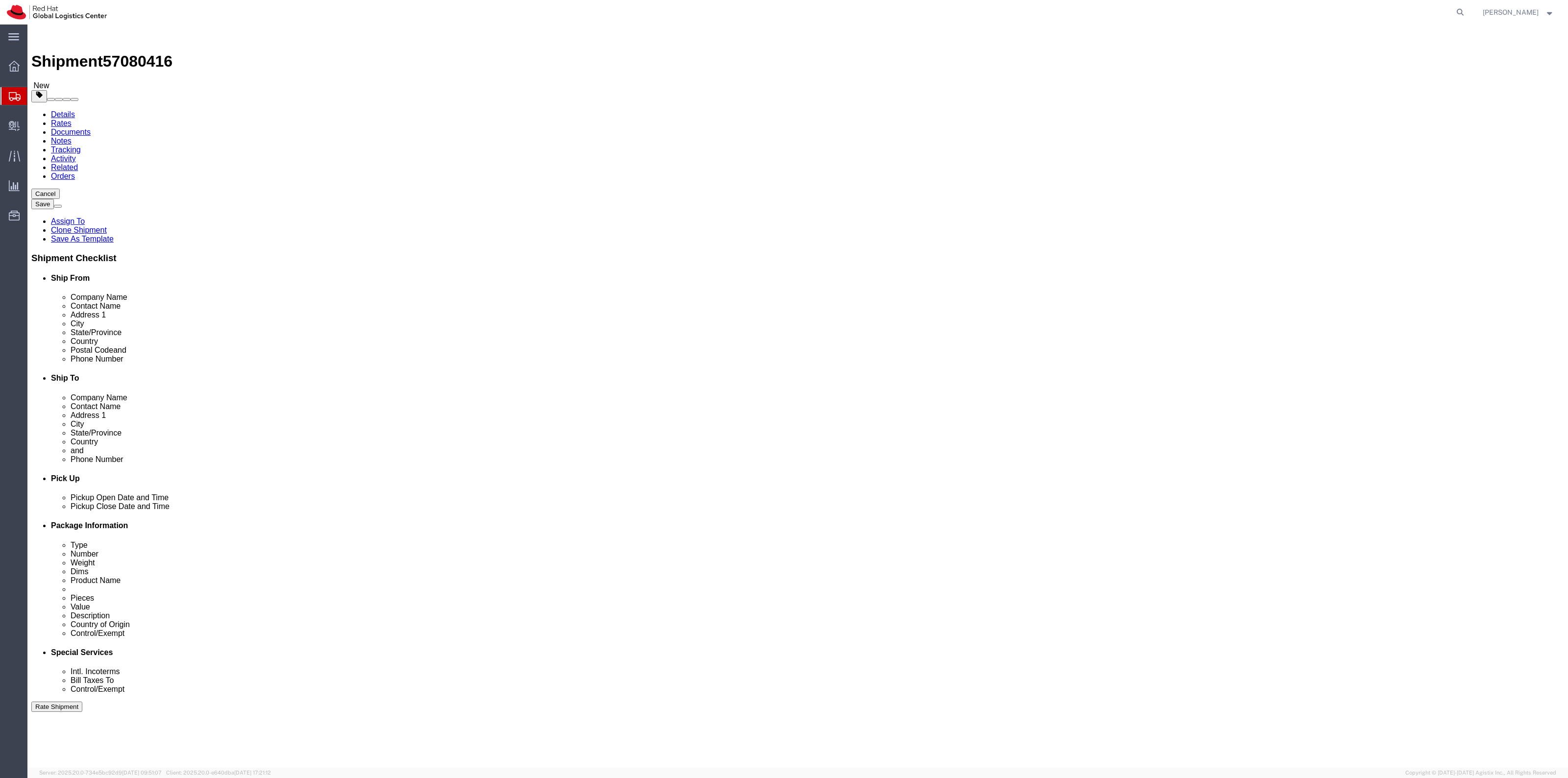
click button "Save"
select select
drag, startPoint x: 153, startPoint y: 95, endPoint x: 126, endPoint y: 70, distance: 36.8
click link "Package Information"
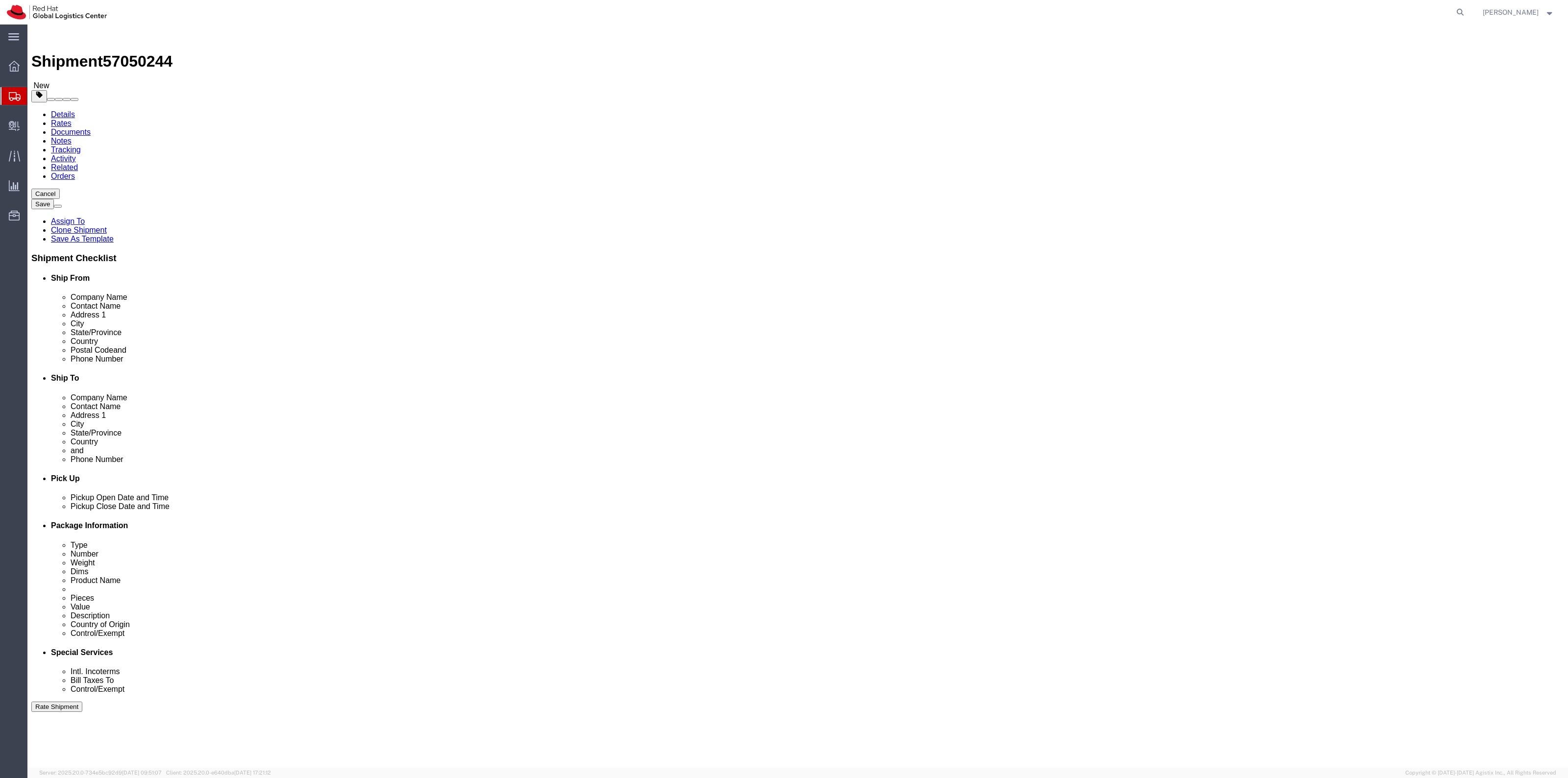
click select "Select Case(s) Crate(s) Envelope Large Box Medium Box PAK Skid(s) Small Box Sma…"
select select "PAK"
click select "Select Case(s) Crate(s) Envelope Large Box Medium Box PAK Skid(s) Small Box Sma…"
click button "Save"
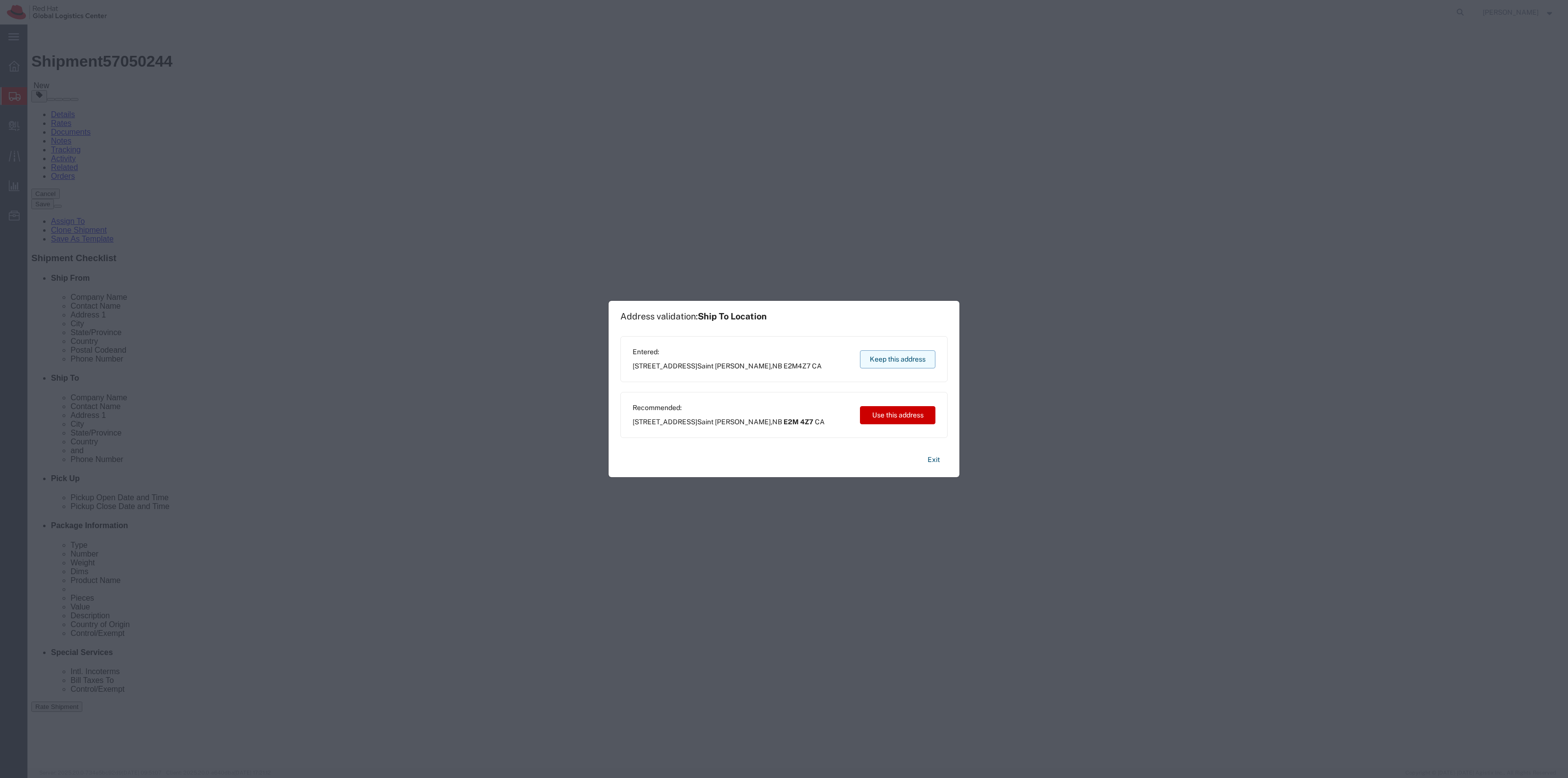
click at [908, 353] on button "Keep this address" at bounding box center [898, 359] width 75 height 18
